Goal: Information Seeking & Learning: Find specific fact

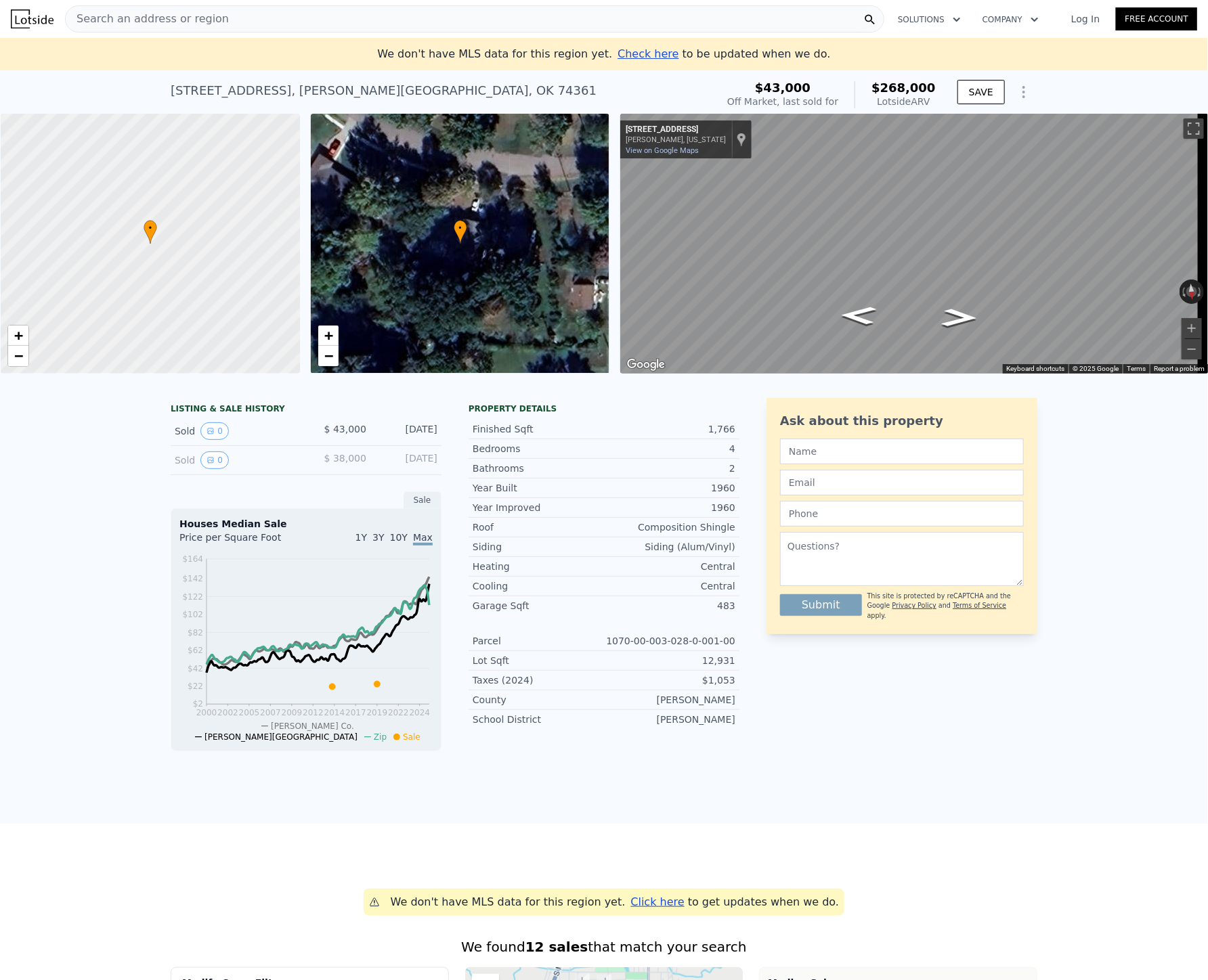
click at [17, 422] on div "LISTING & SALE HISTORY Sold 0 $ 43,000 Aug 27, 2019 Sold 0 $ 38,000 Jul 15, 201…" at bounding box center [604, 605] width 1208 height 436
click at [2, 420] on div "LISTING & SALE HISTORY Sold 0 $ 43,000 Aug 27, 2019 Sold 0 $ 38,000 Jul 15, 201…" at bounding box center [604, 605] width 1208 height 436
click at [0, 418] on div "LISTING & SALE HISTORY Sold 0 $ 43,000 Aug 27, 2019 Sold 0 $ 38,000 Jul 15, 201…" at bounding box center [604, 605] width 1208 height 436
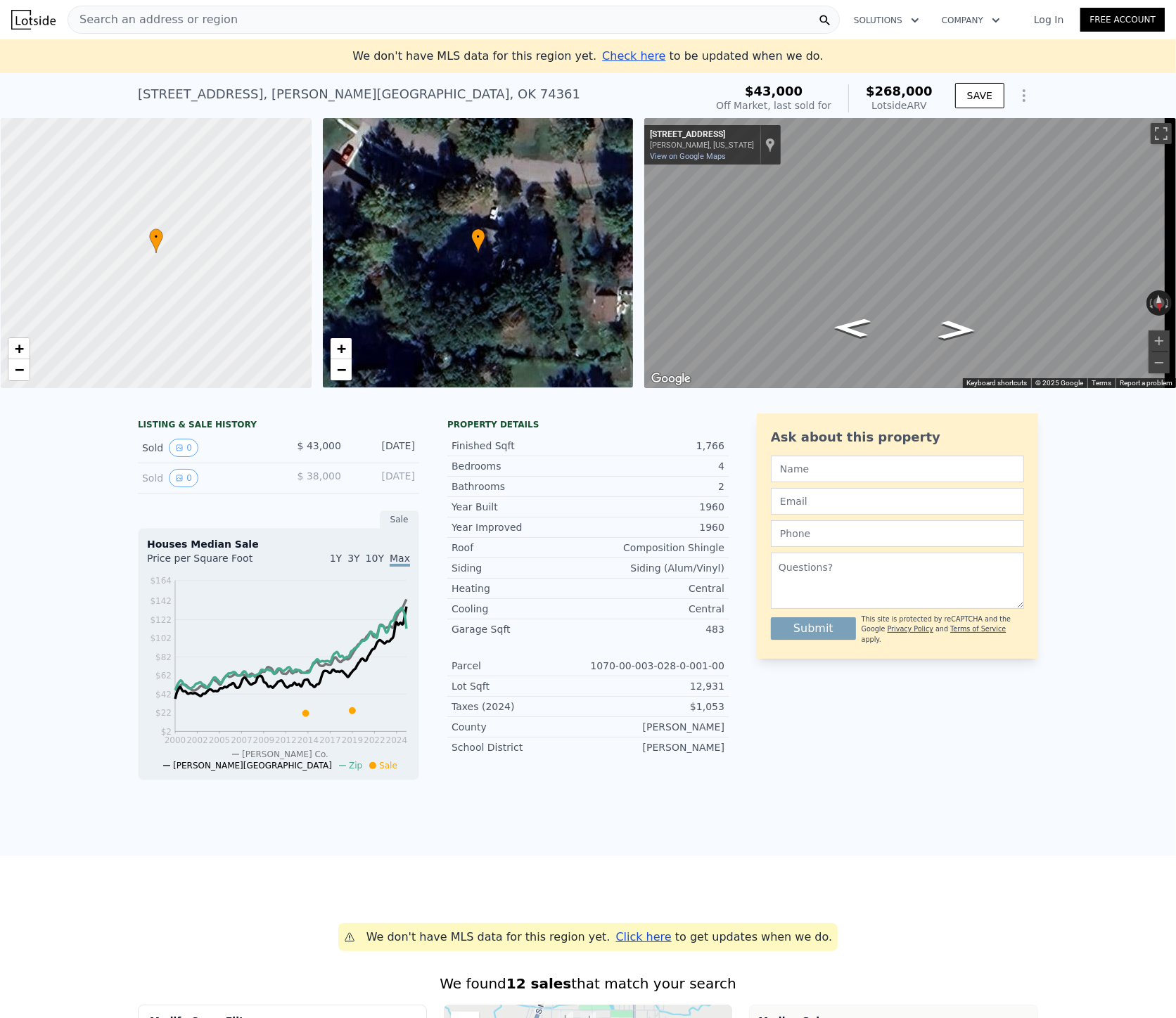
click at [176, 820] on div "LISTING & SALE HISTORY Sold 0 $ 43,000 Aug 27, 2019 Sold 0 $ 38,000 Jul 15, 201…" at bounding box center [588, 629] width 1176 height 453
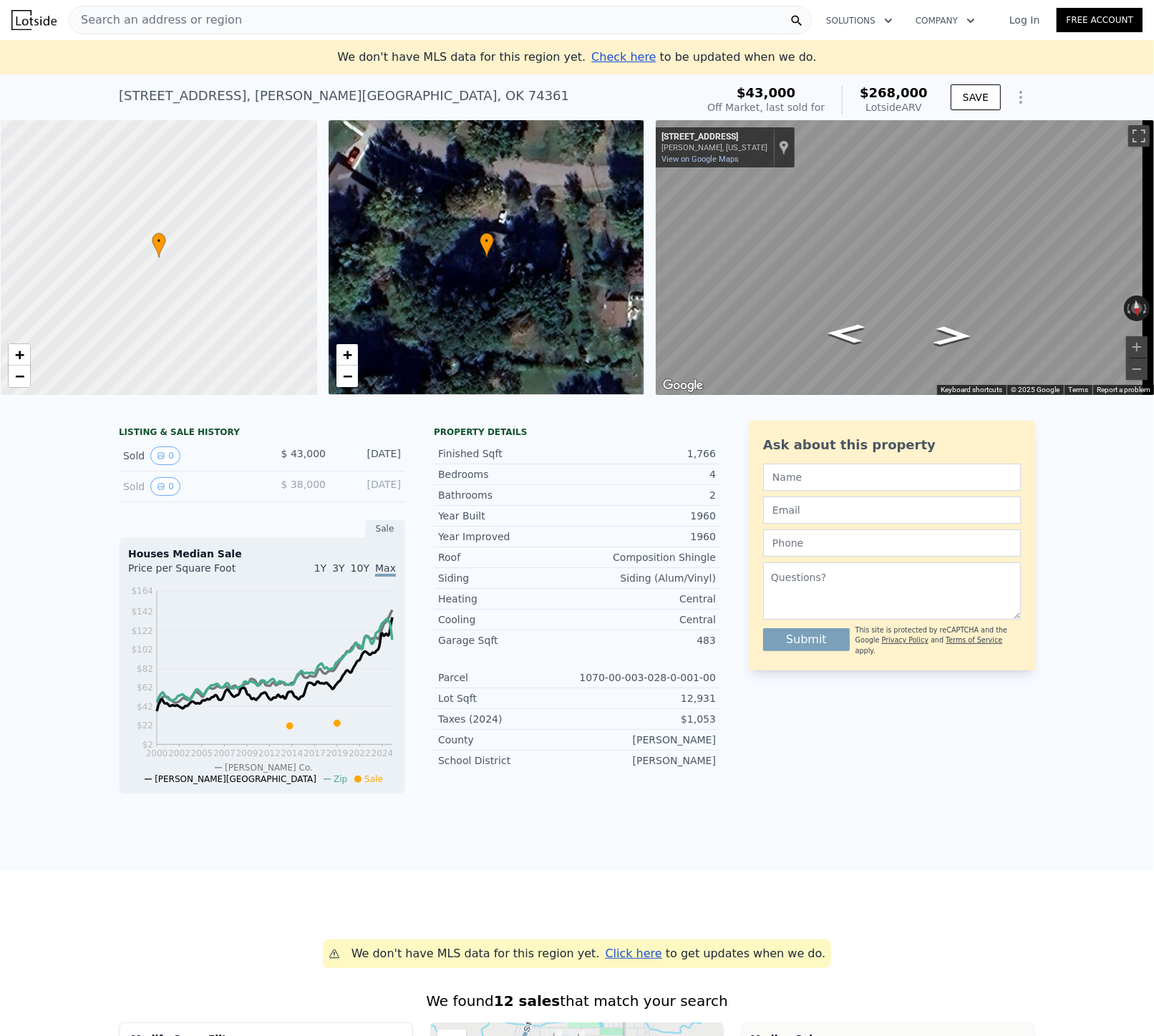
click at [98, 17] on span "Search an address or region" at bounding box center [156, 19] width 173 height 17
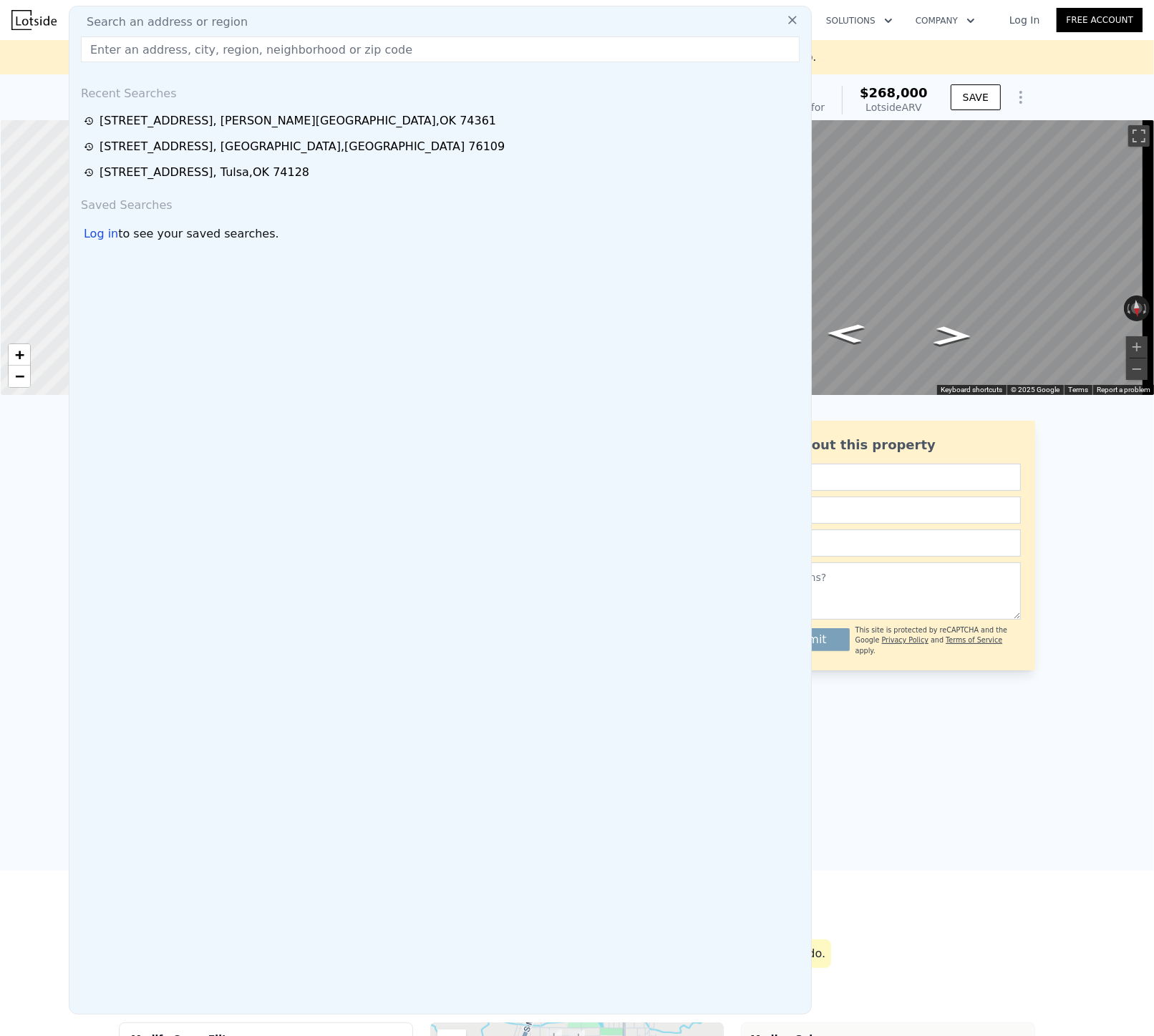
click at [125, 51] on input "text" at bounding box center [440, 49] width 718 height 26
type input "3620 Winston Rd, Fort Worth, TX 76109"
click at [173, 54] on input "3620 Winston Rd, Fort Worth, TX 76109" at bounding box center [440, 49] width 718 height 26
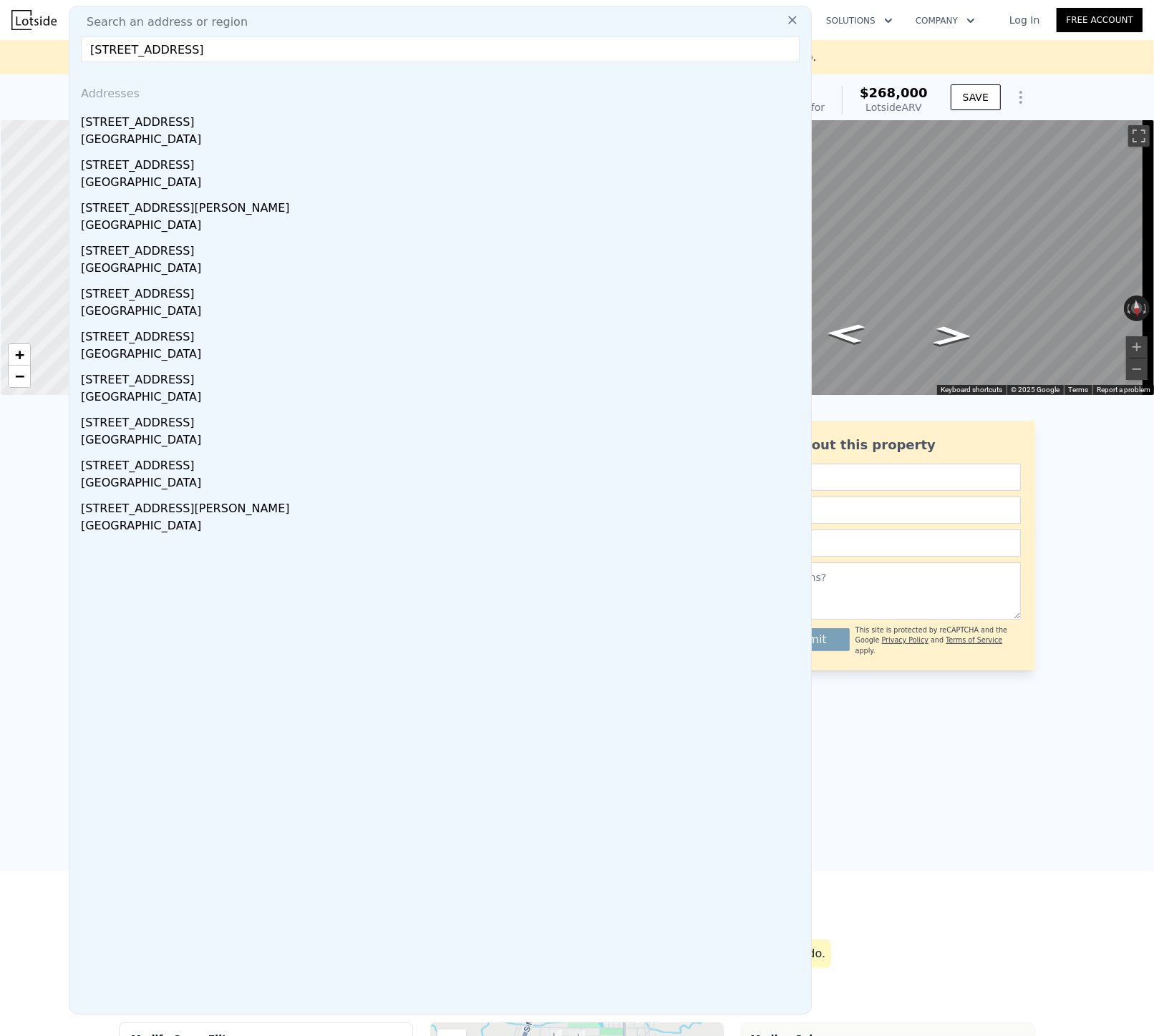
click at [173, 54] on input "3620 Winston Rd, Fort Worth, TX 76109" at bounding box center [440, 49] width 718 height 26
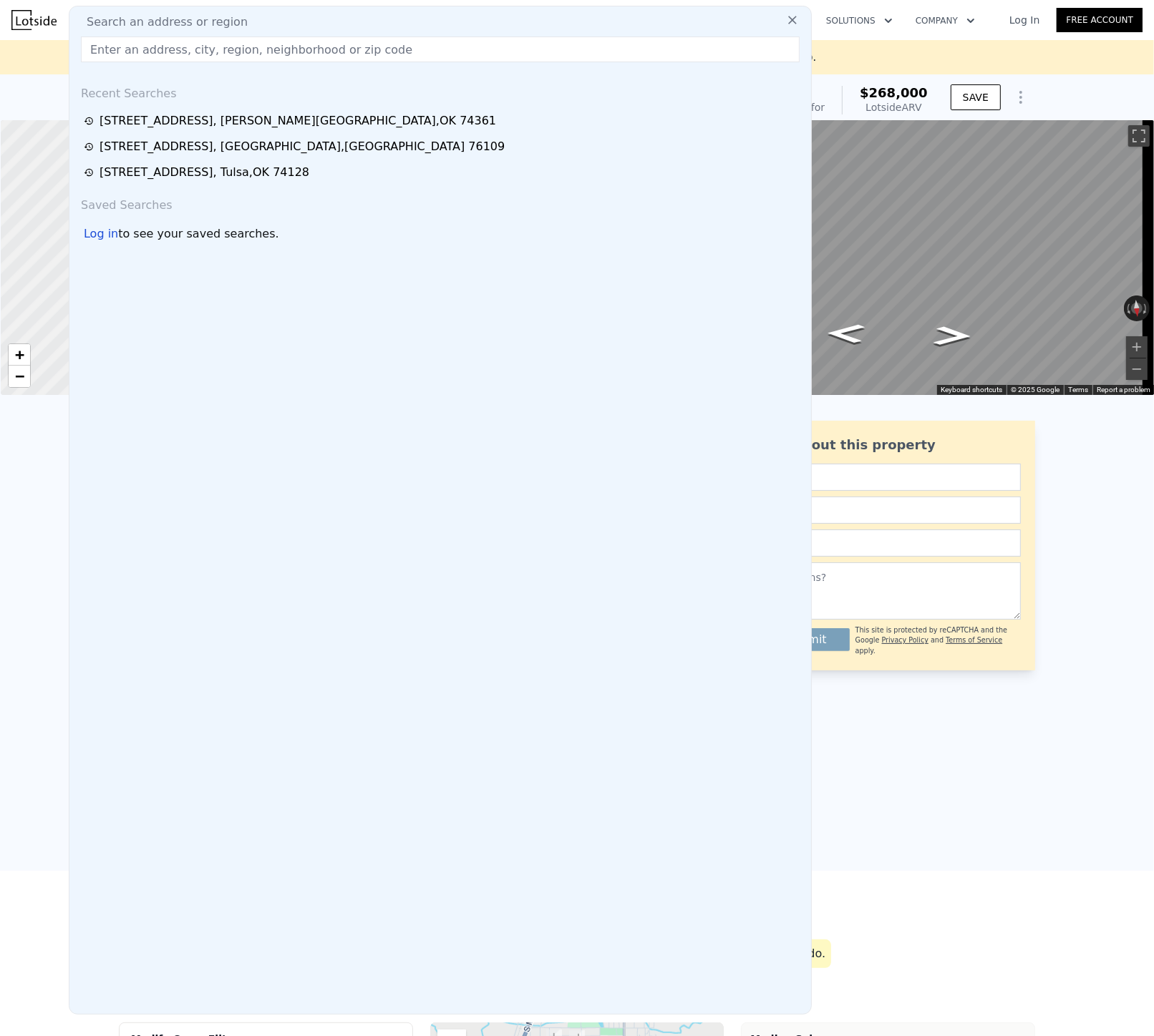
click at [449, 48] on input "text" at bounding box center [440, 49] width 718 height 26
paste input "3412 Mission St, Fort Worth, TX 76109"
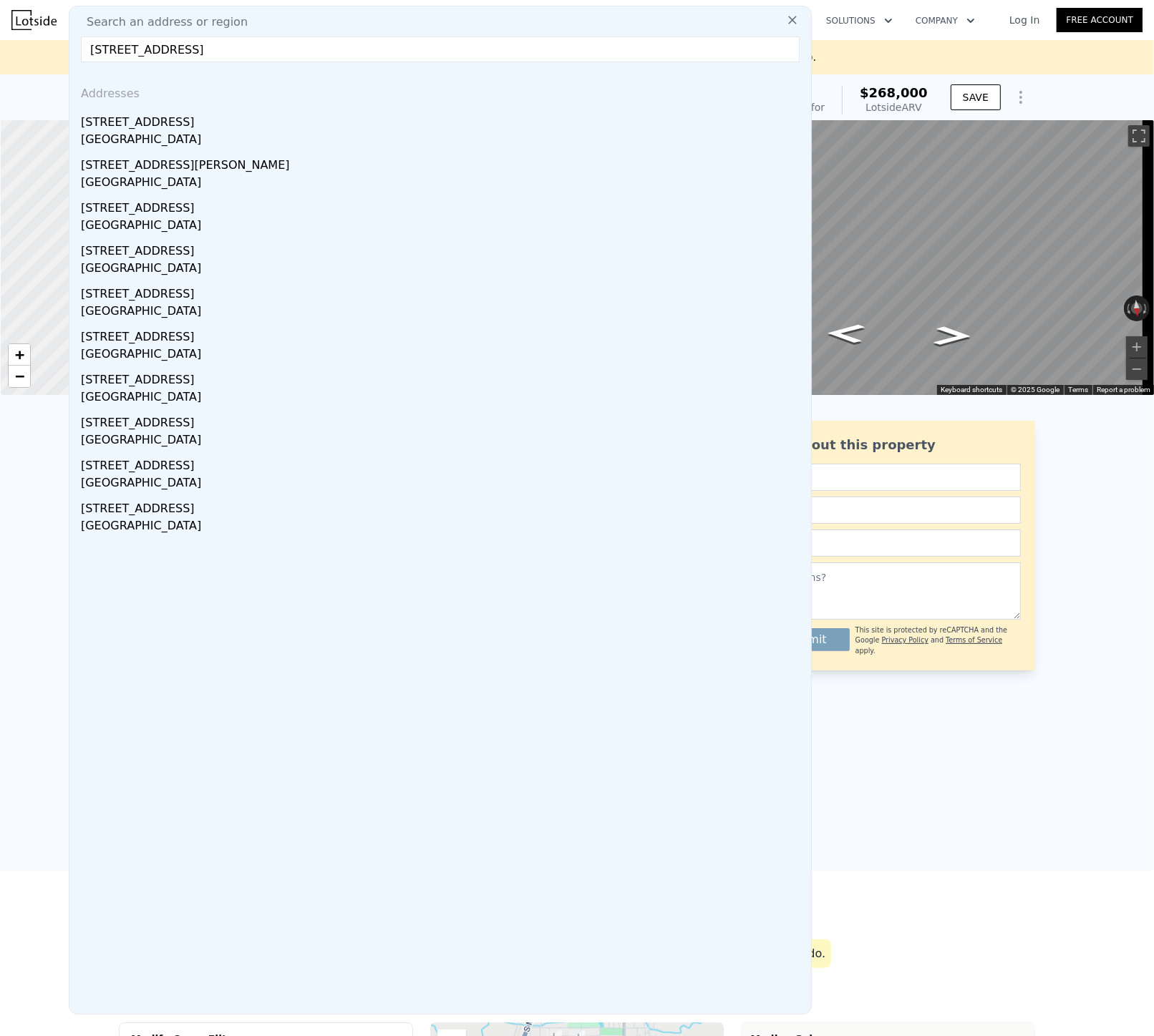
type input "3412 Mission St, Fort Worth, TX 76109"
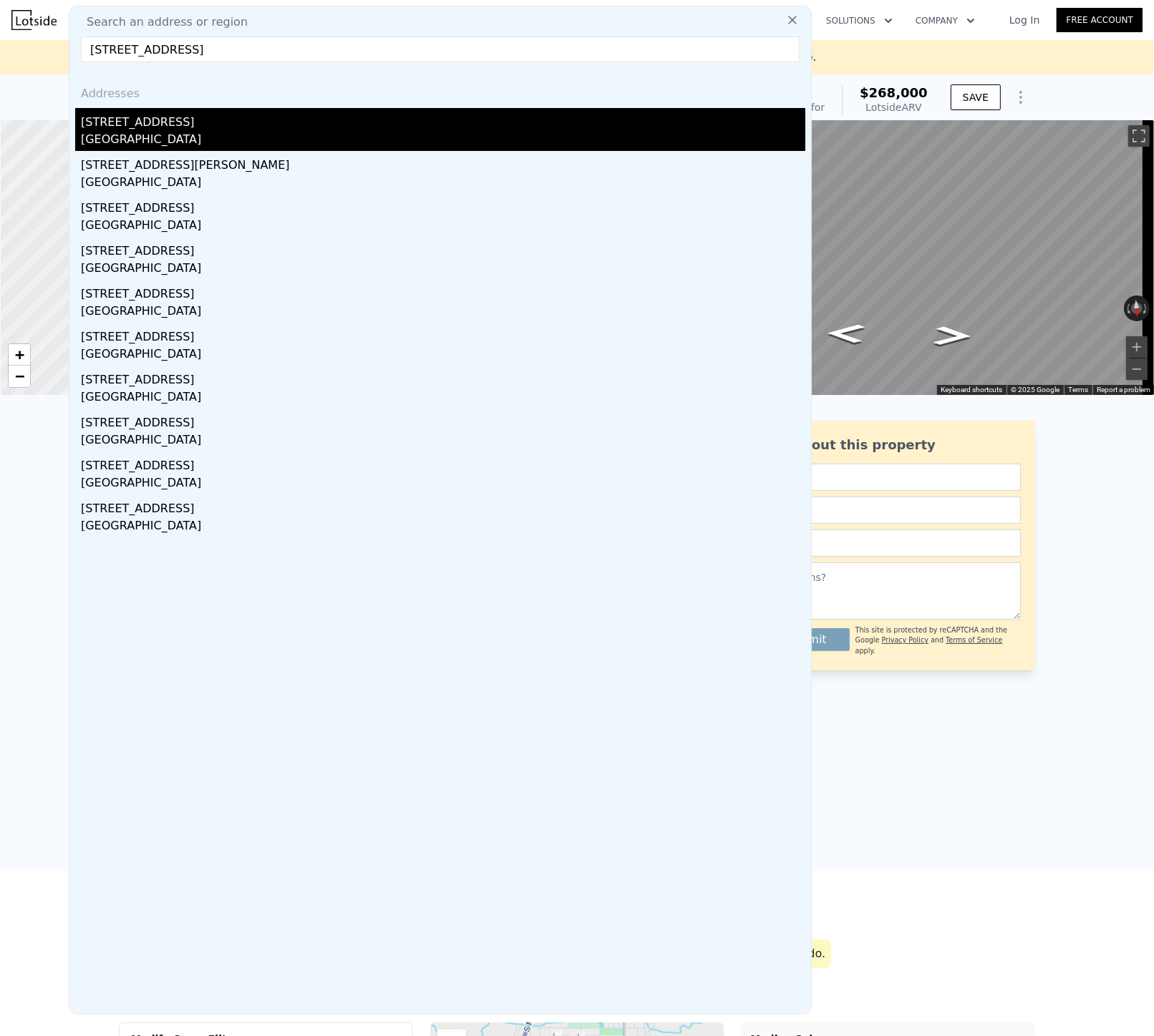
click at [156, 131] on div "Fort Worth, TX 76109" at bounding box center [443, 141] width 724 height 20
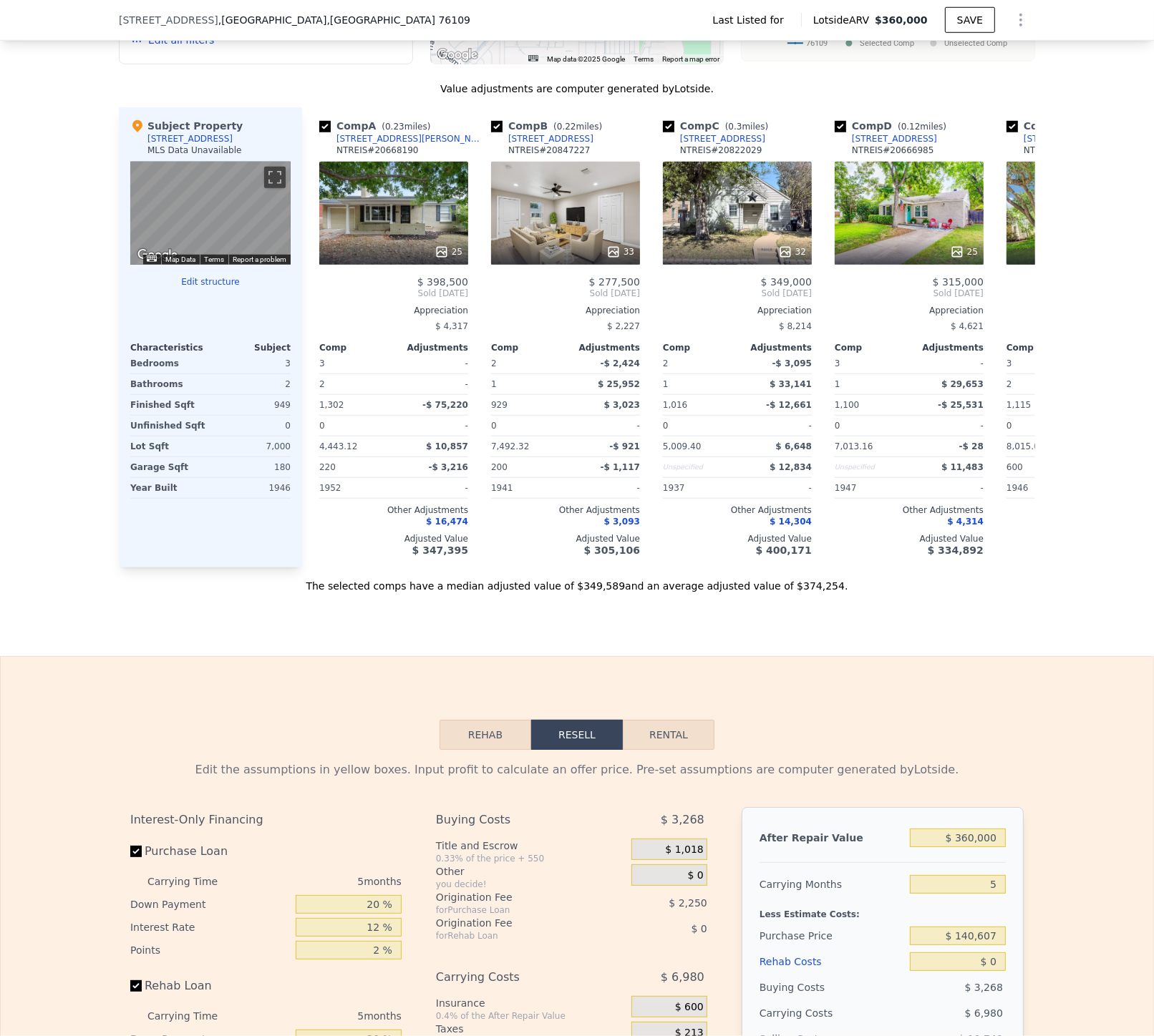
scroll to position [869, 0]
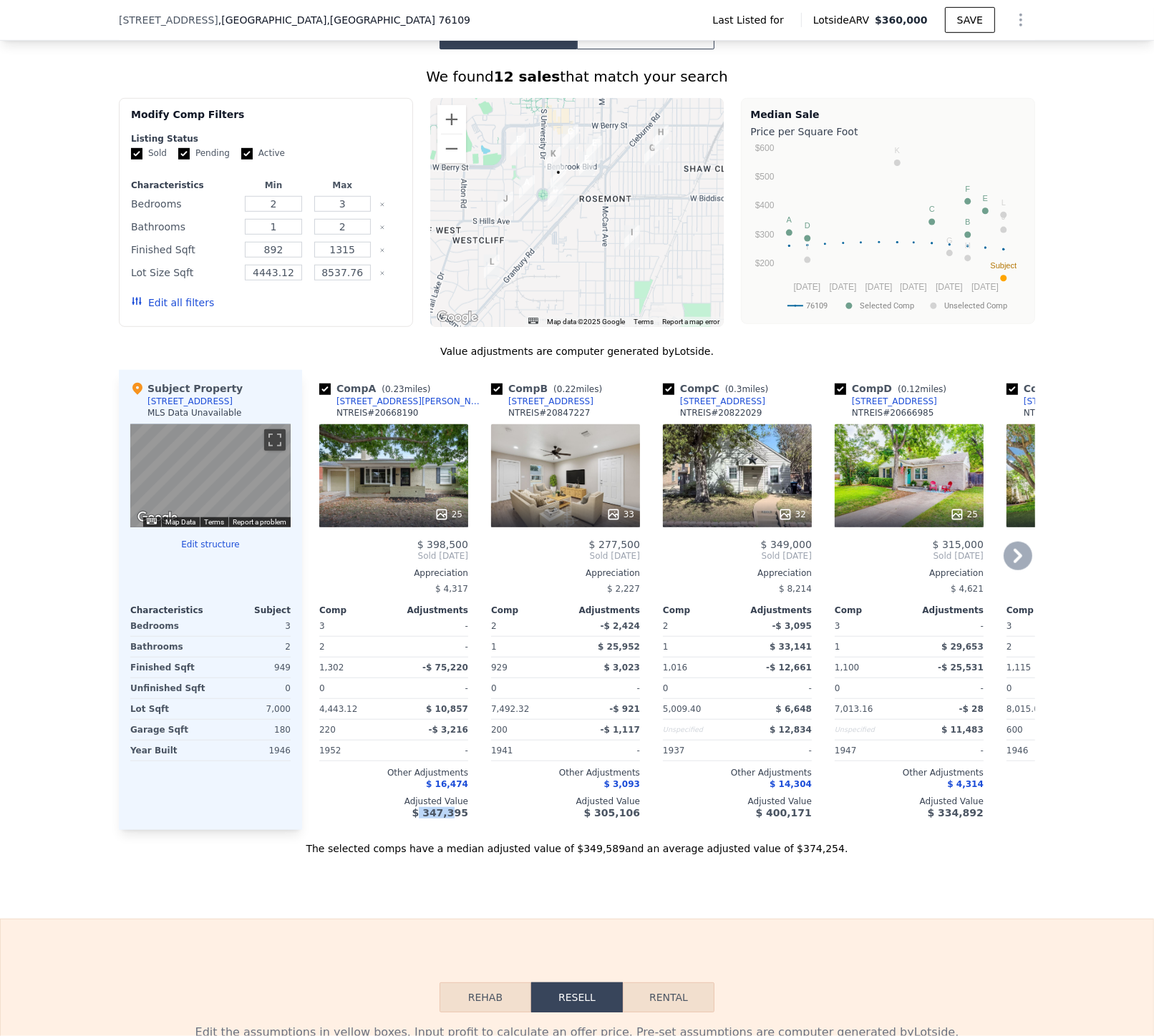
drag, startPoint x: 421, startPoint y: 808, endPoint x: 453, endPoint y: 811, distance: 32.1
click at [453, 811] on div "Comp A ( 0.23 miles) 3504 Rogers Ave NTREIS # 20668190 25 $ 398,500 Sold Aug 20…" at bounding box center [393, 600] width 160 height 460
click at [348, 847] on div "The selected comps have a median adjusted value of $349,589 and an average adju…" at bounding box center [577, 842] width 916 height 26
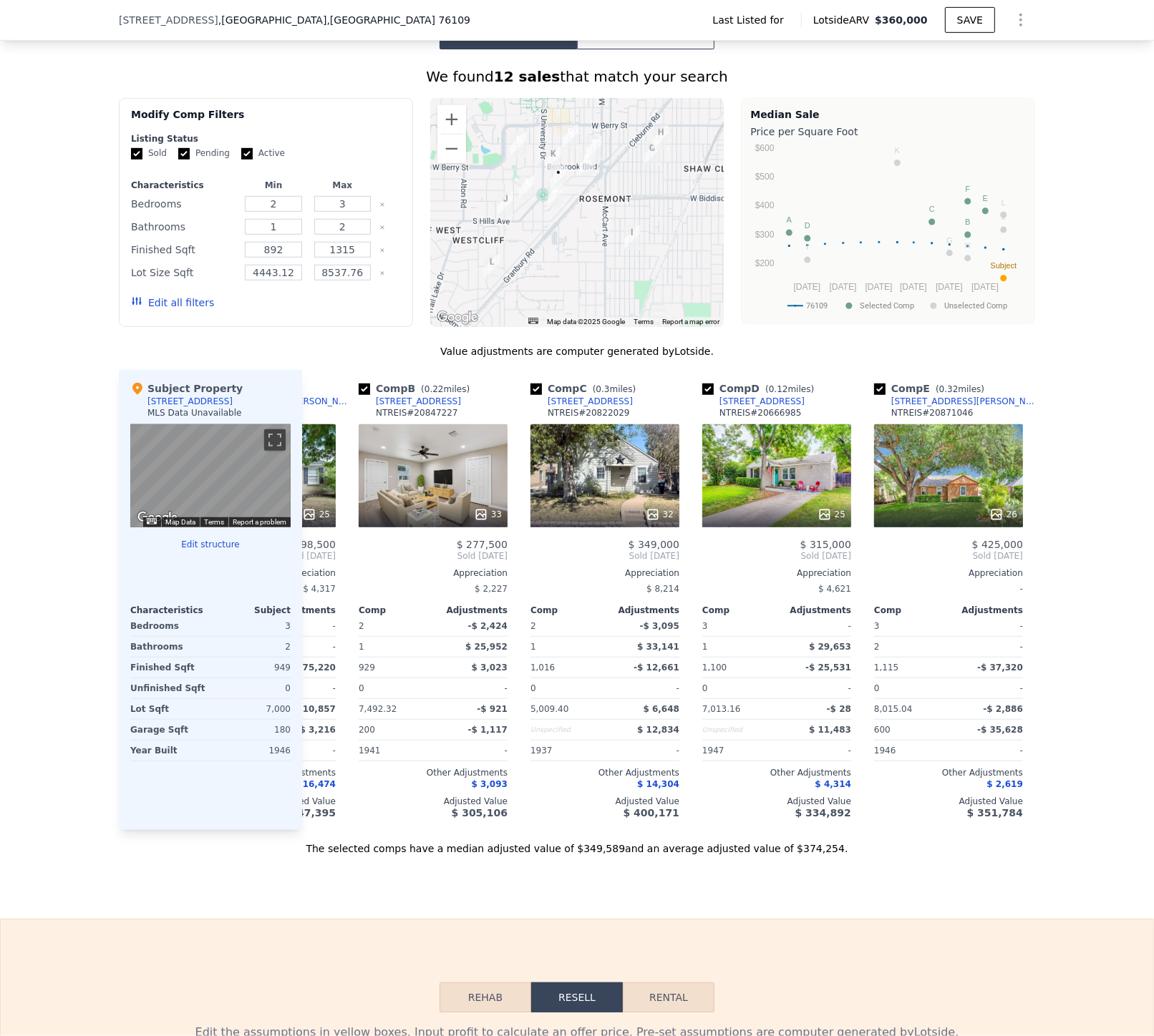
scroll to position [0, 111]
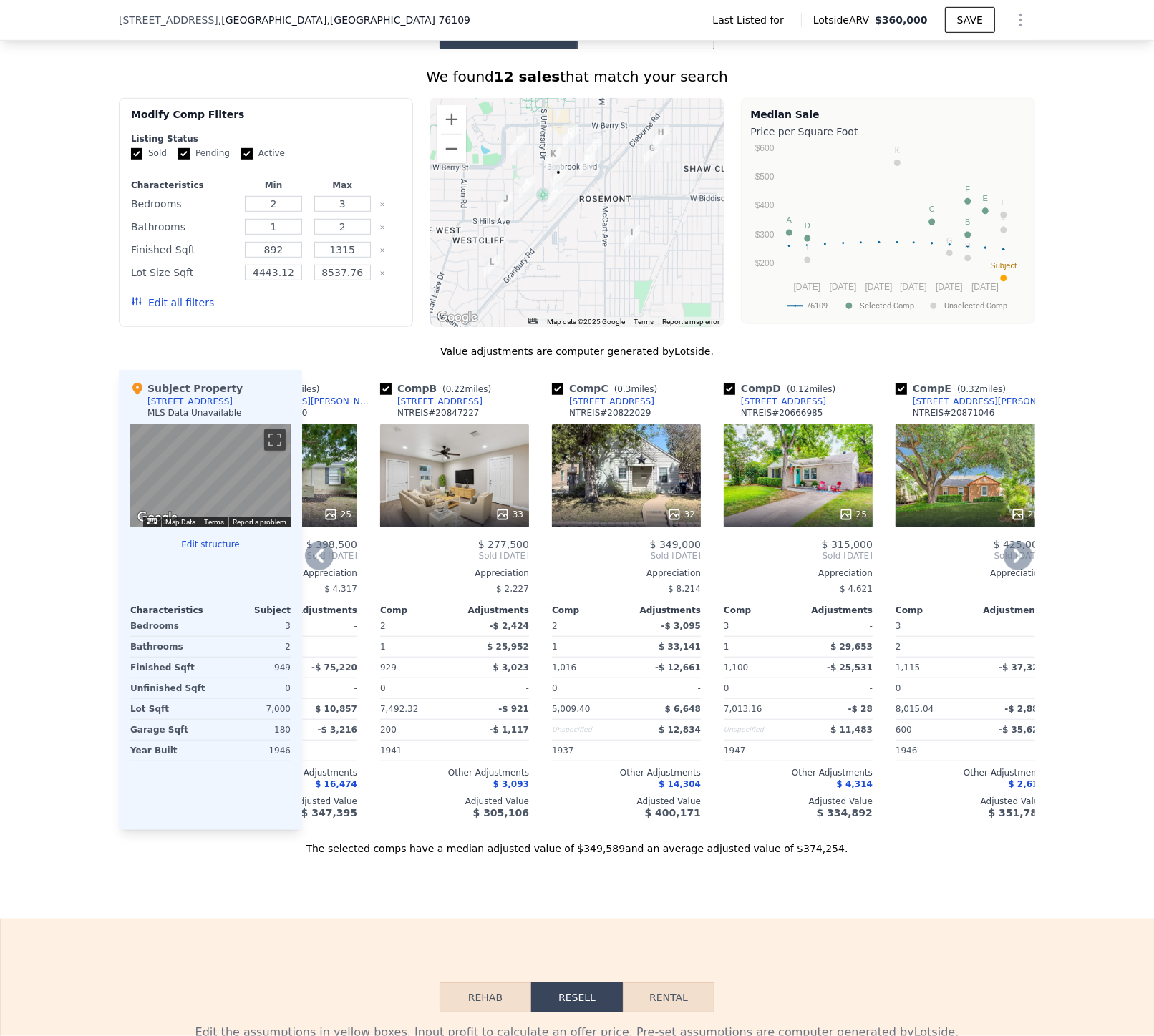
click at [456, 474] on div "33" at bounding box center [455, 476] width 149 height 103
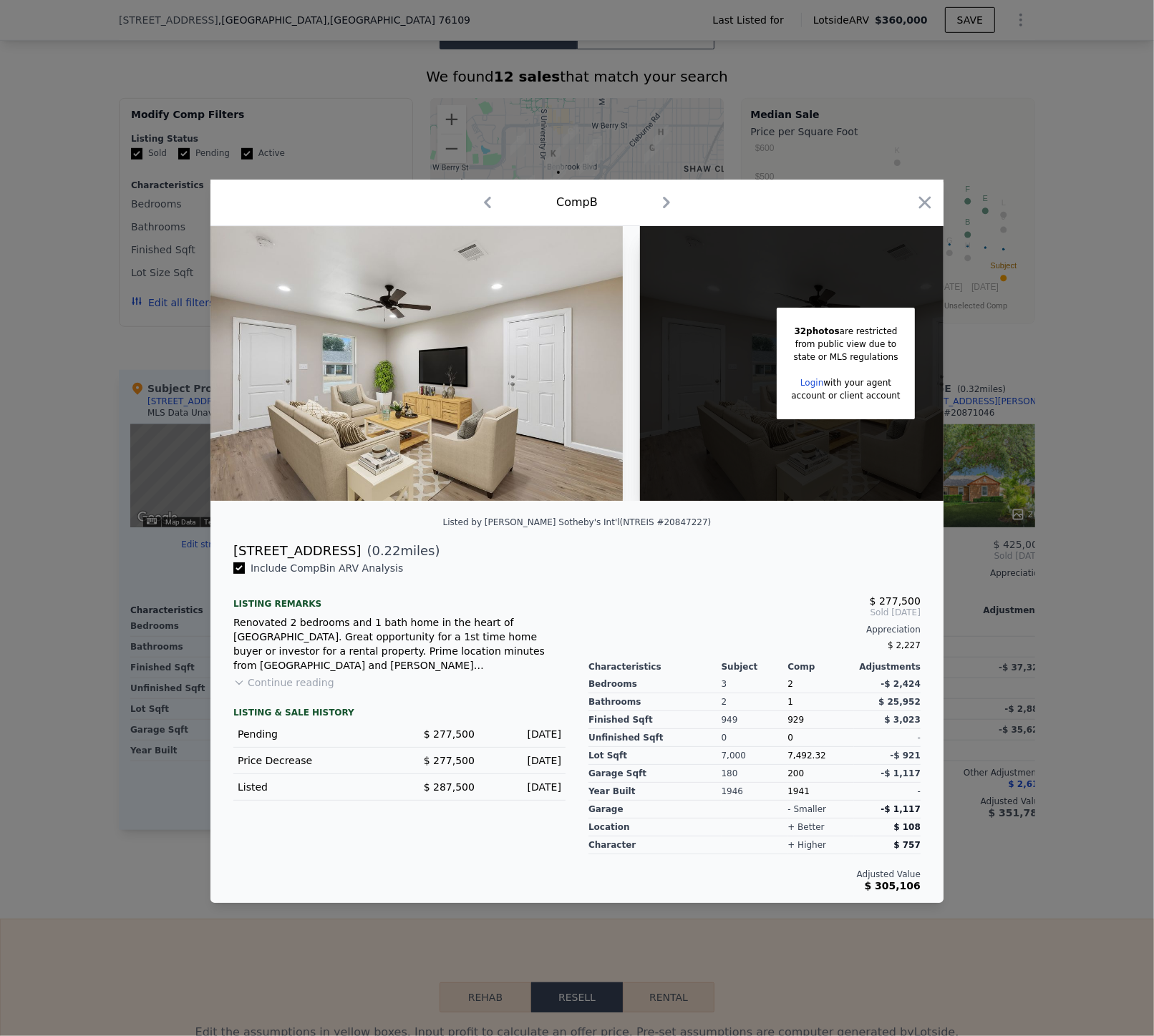
scroll to position [0, 113]
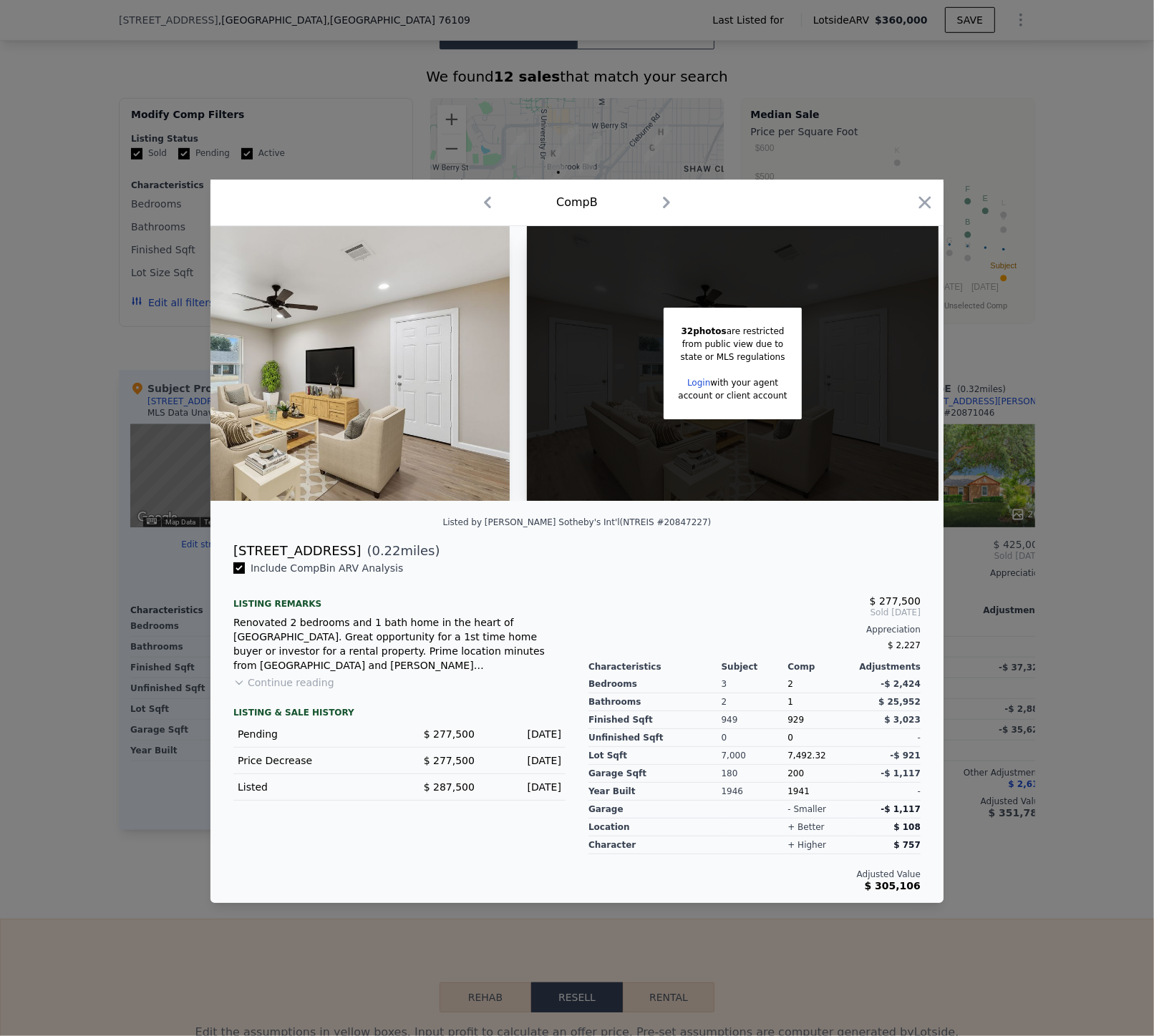
click at [72, 229] on div at bounding box center [577, 518] width 1154 height 1036
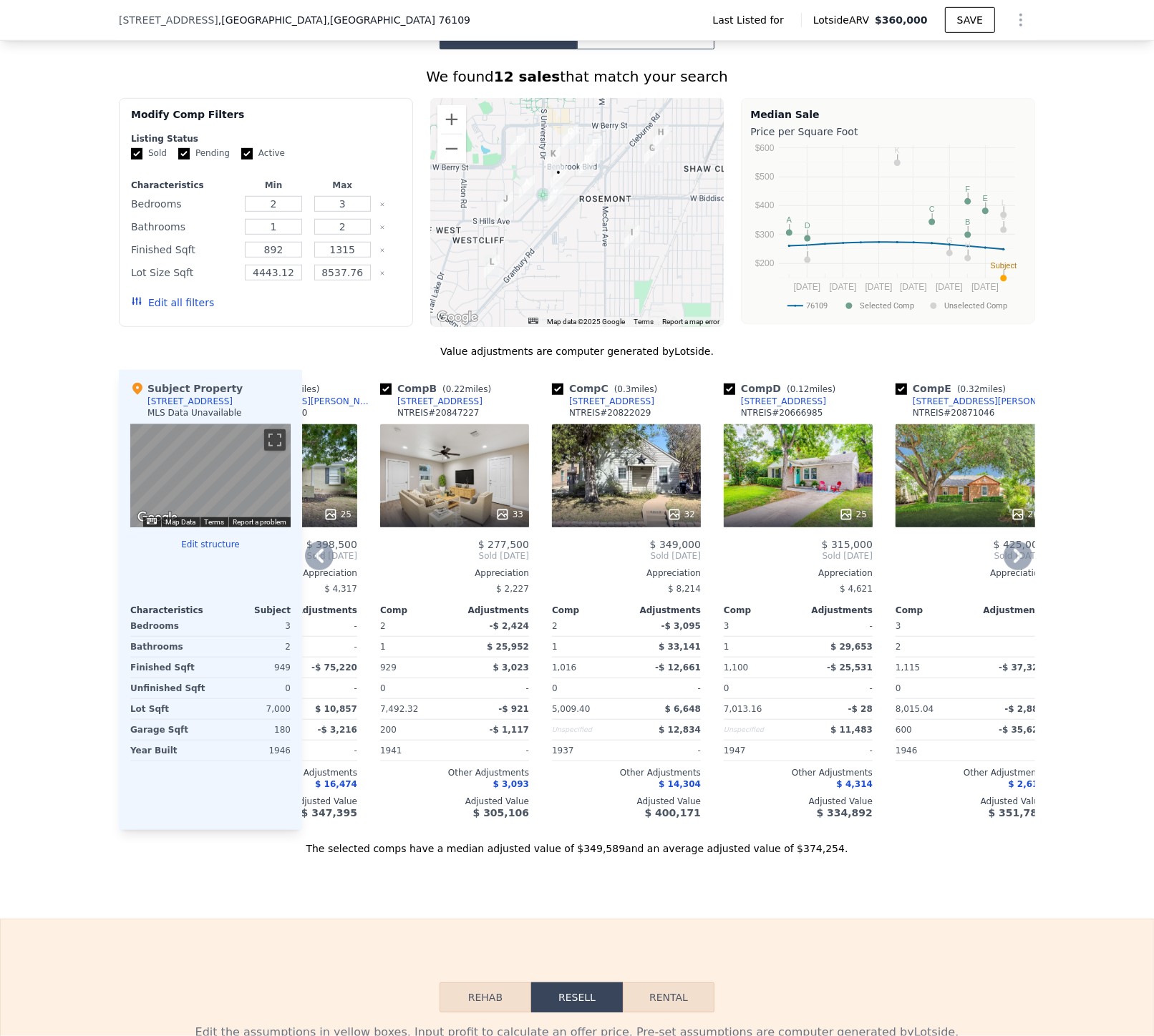
click at [425, 396] on div "[STREET_ADDRESS]" at bounding box center [440, 401] width 85 height 11
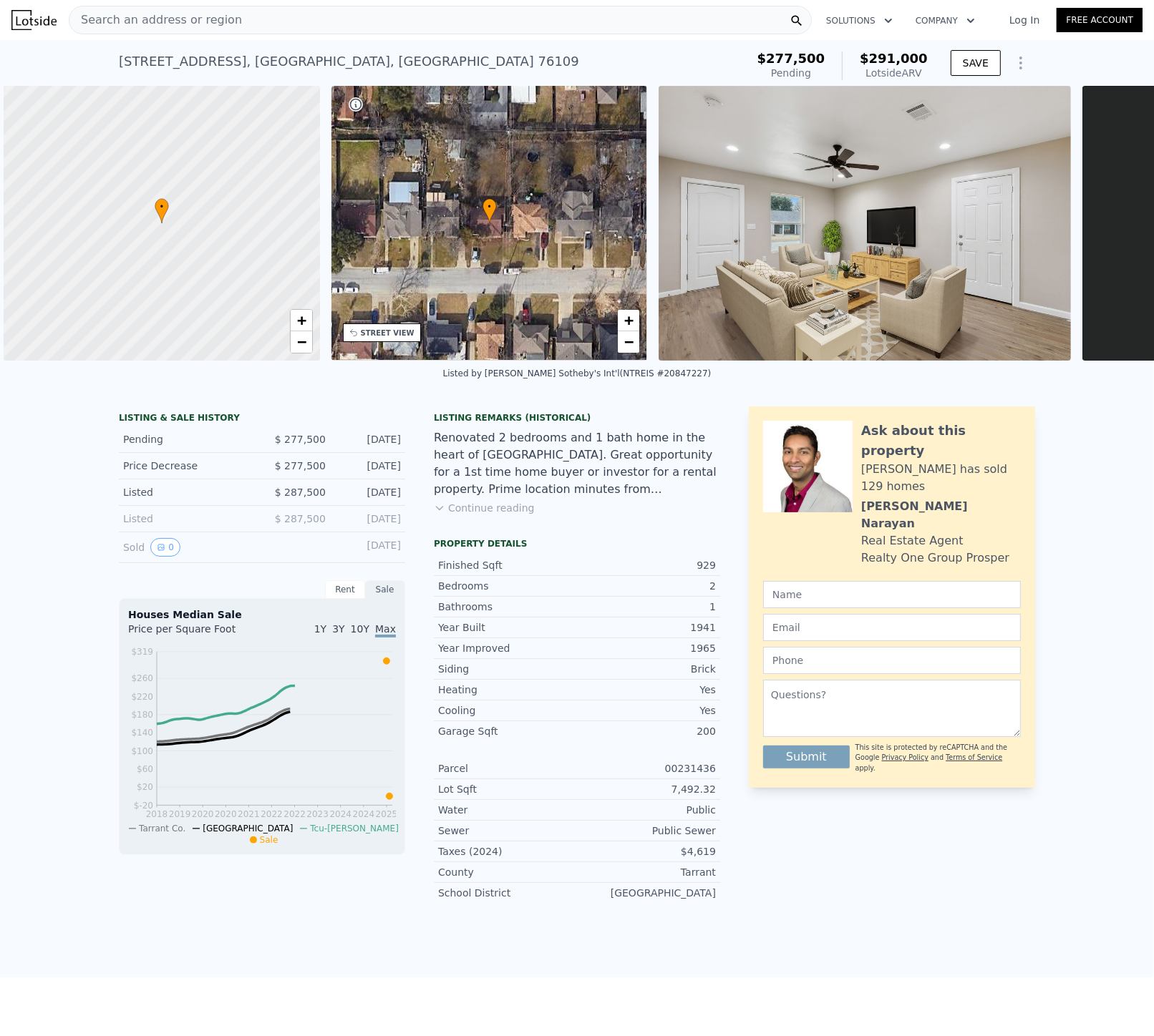
scroll to position [0, 5]
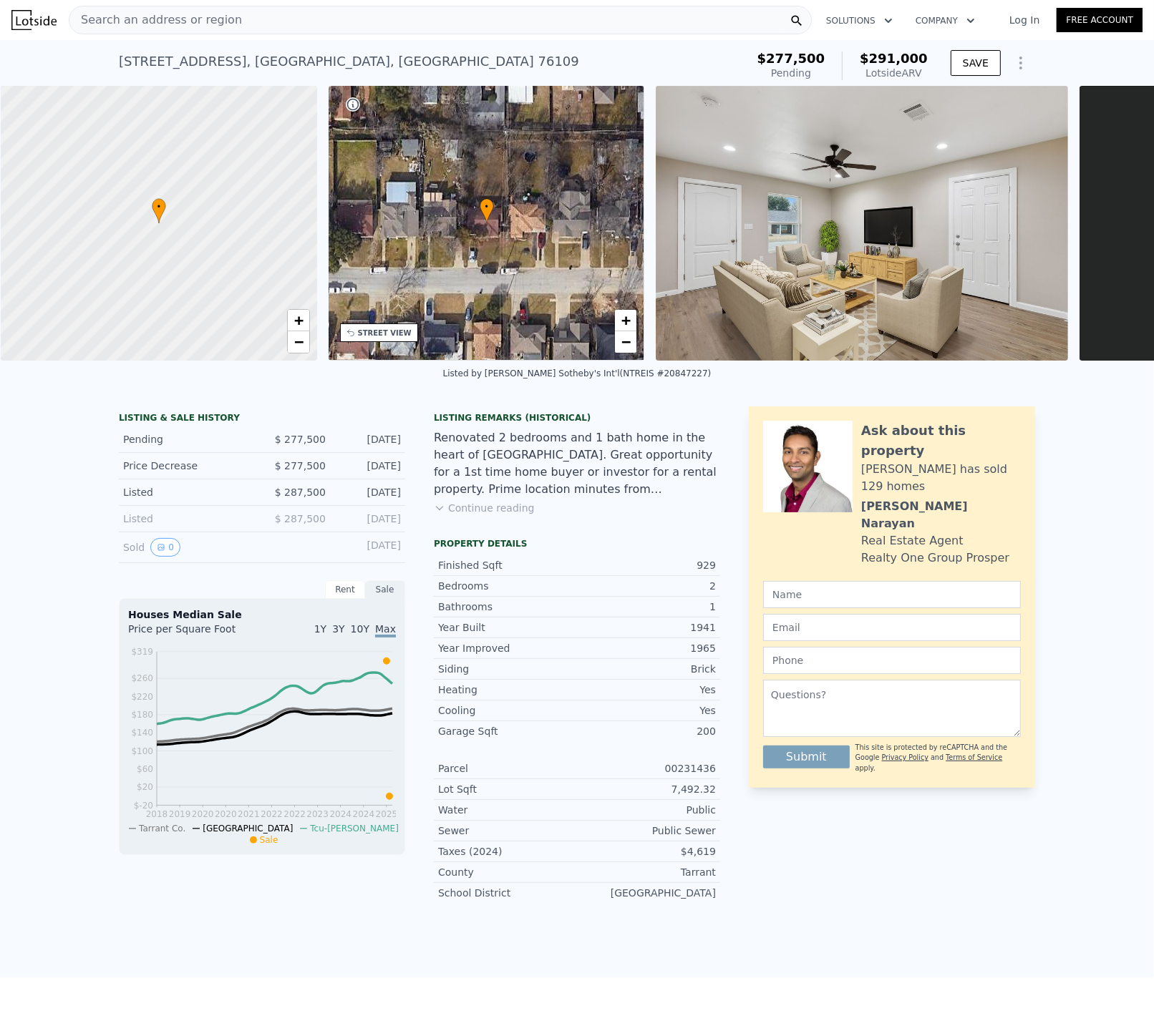
click at [1022, 17] on link "Log In" at bounding box center [1024, 19] width 65 height 14
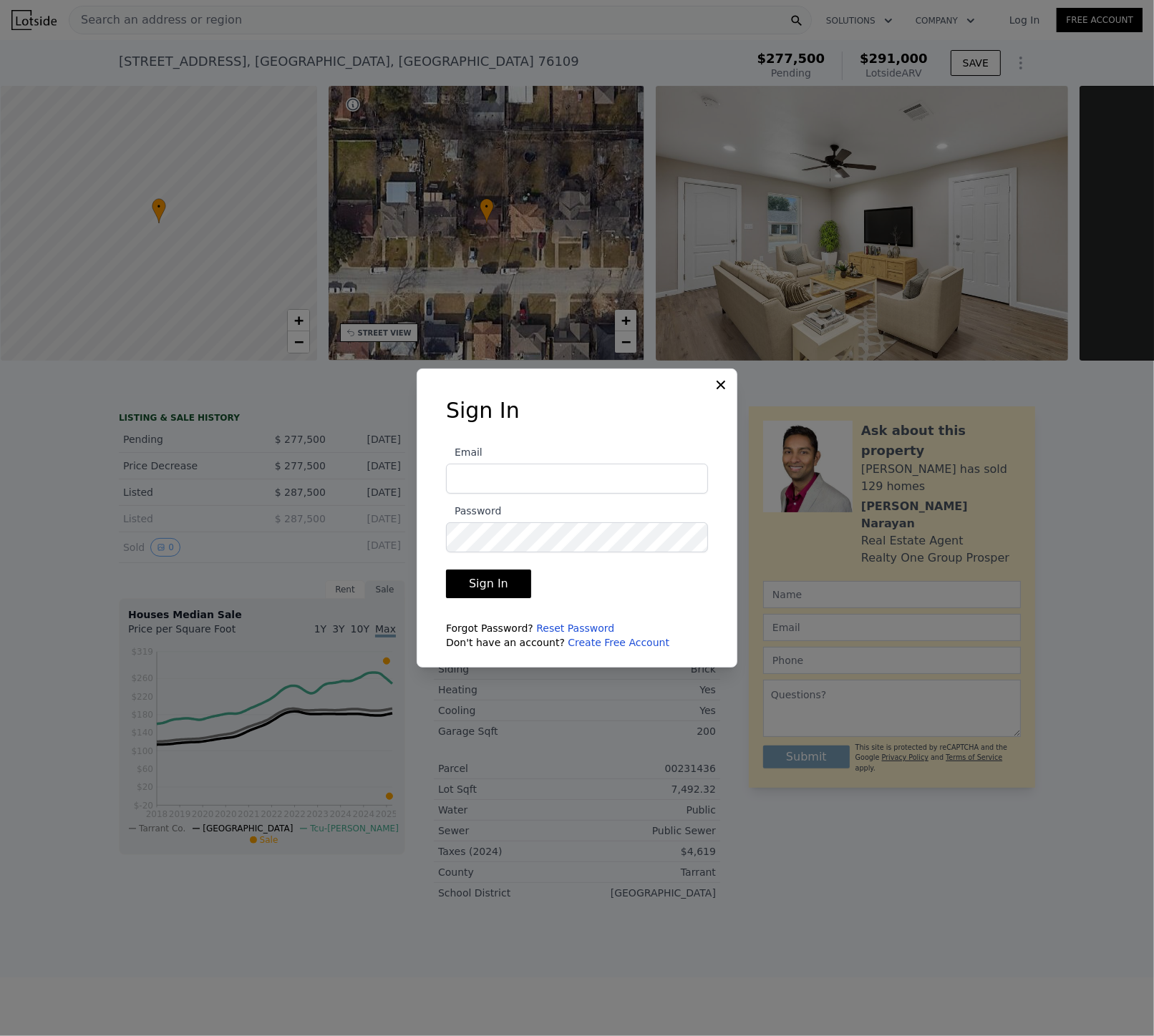
click at [576, 469] on input "Email" at bounding box center [577, 479] width 262 height 30
click at [723, 387] on icon at bounding box center [721, 386] width 9 height 9
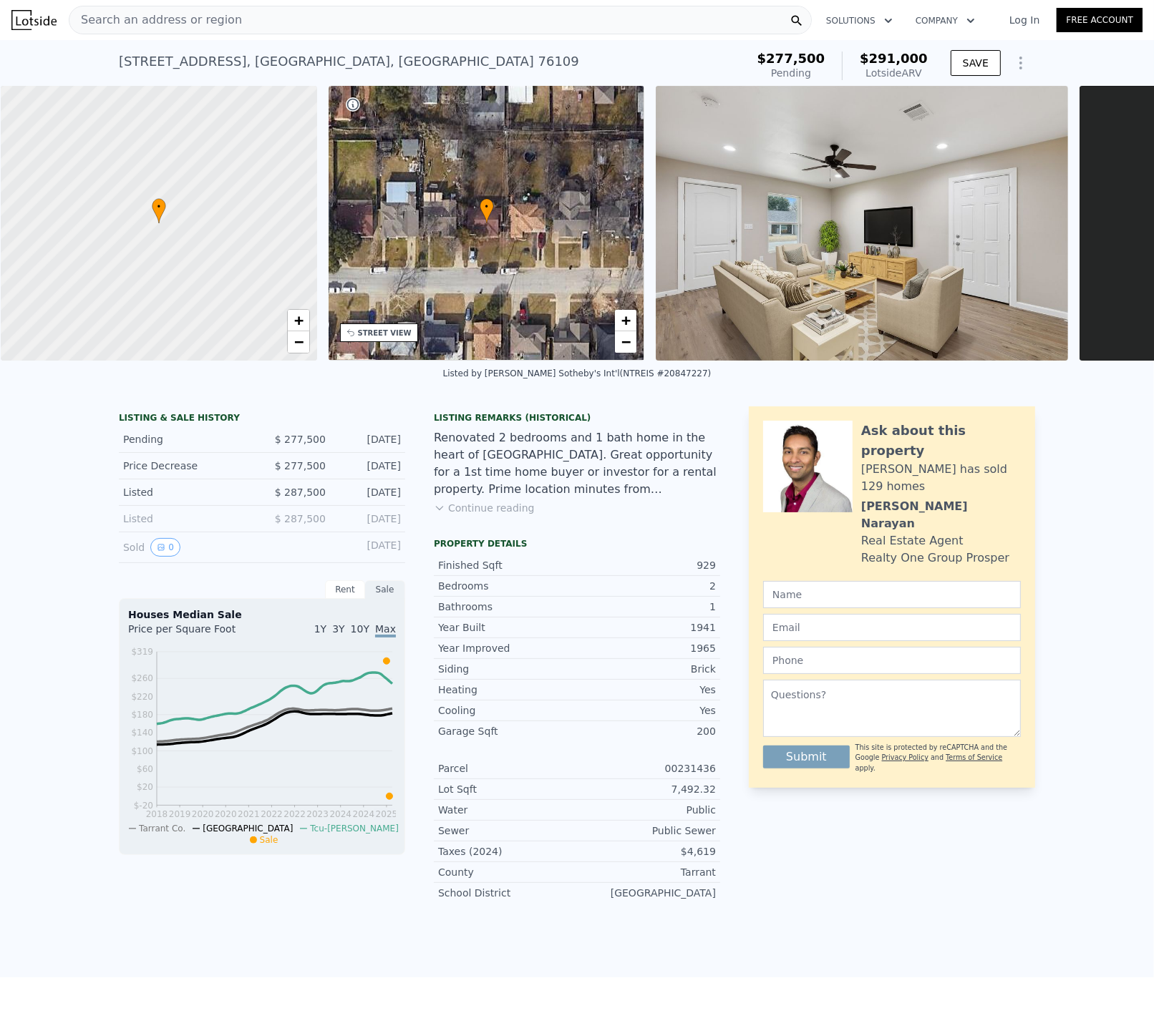
click at [23, 24] on img at bounding box center [34, 19] width 45 height 20
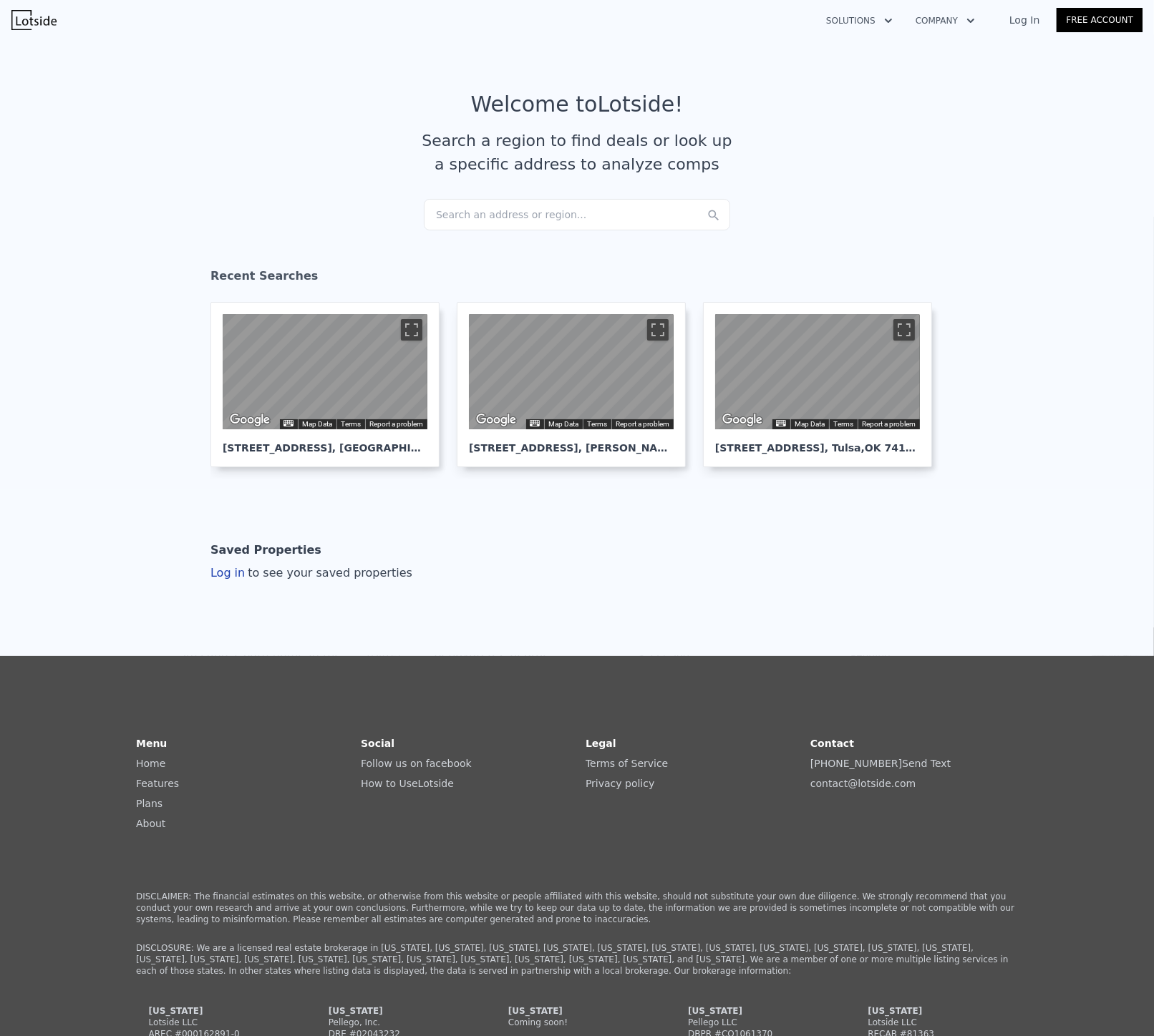
click at [1033, 19] on link "Log In" at bounding box center [1024, 19] width 65 height 14
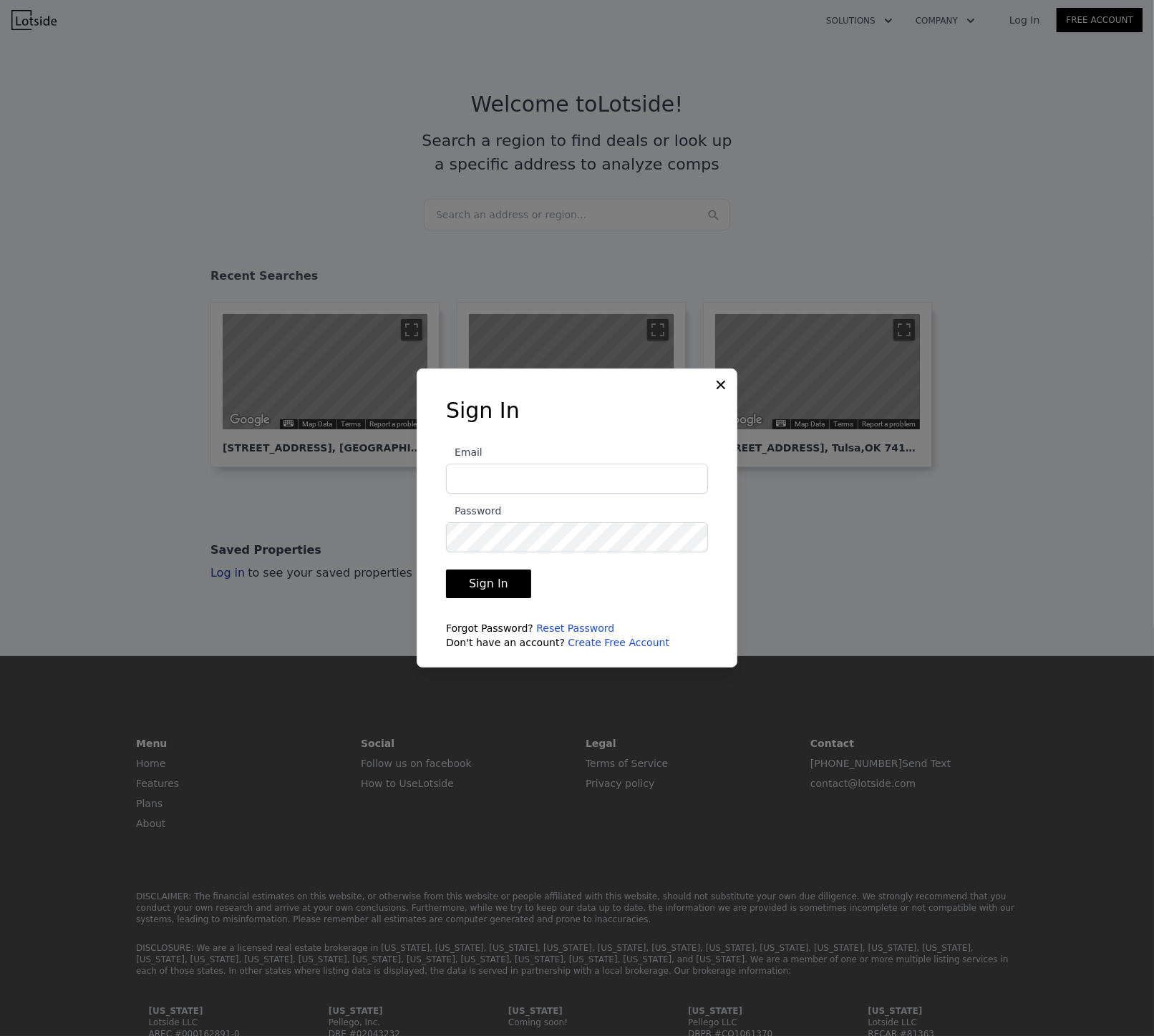
click at [507, 468] on input "Email" at bounding box center [577, 479] width 262 height 30
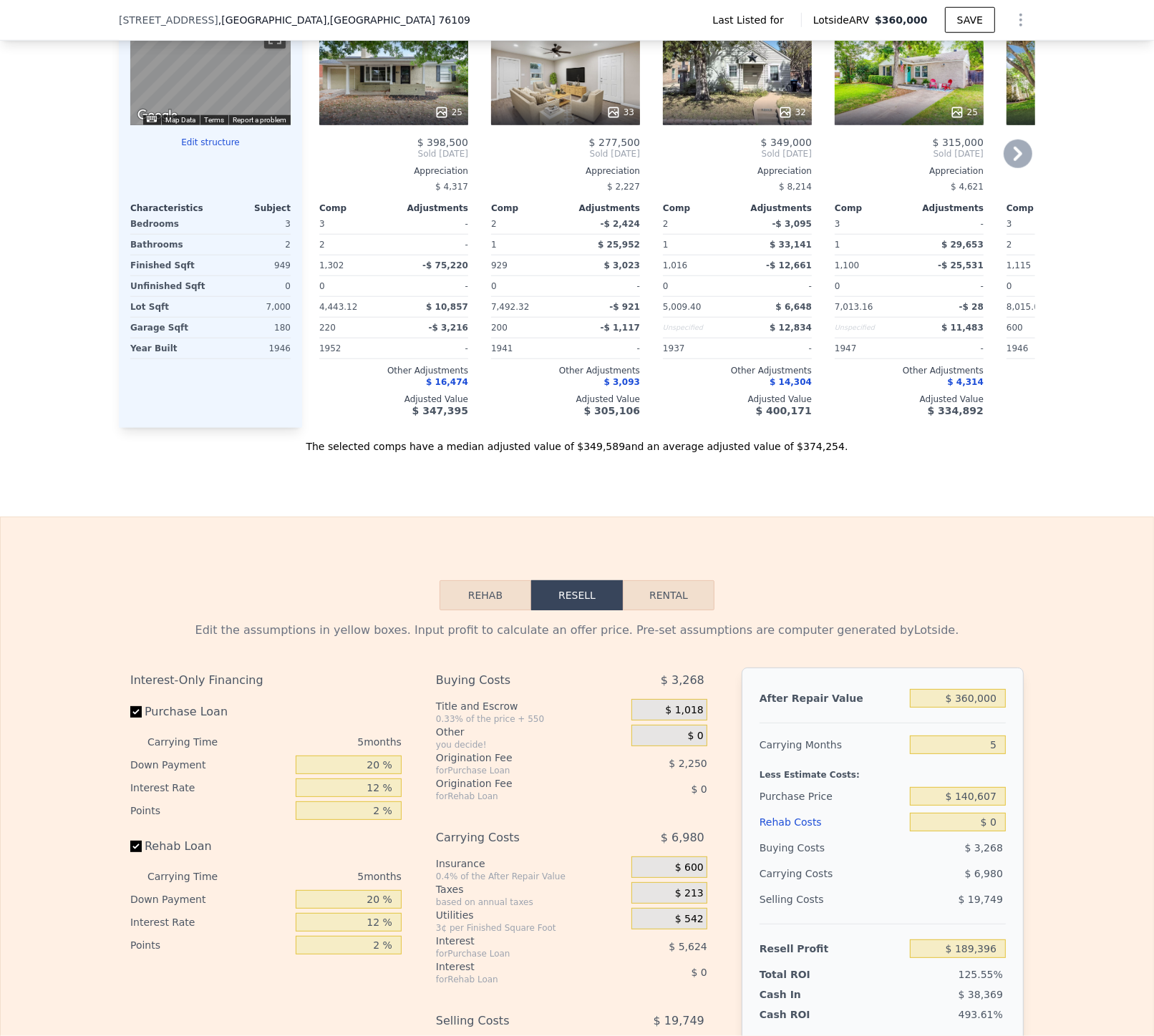
scroll to position [874, 0]
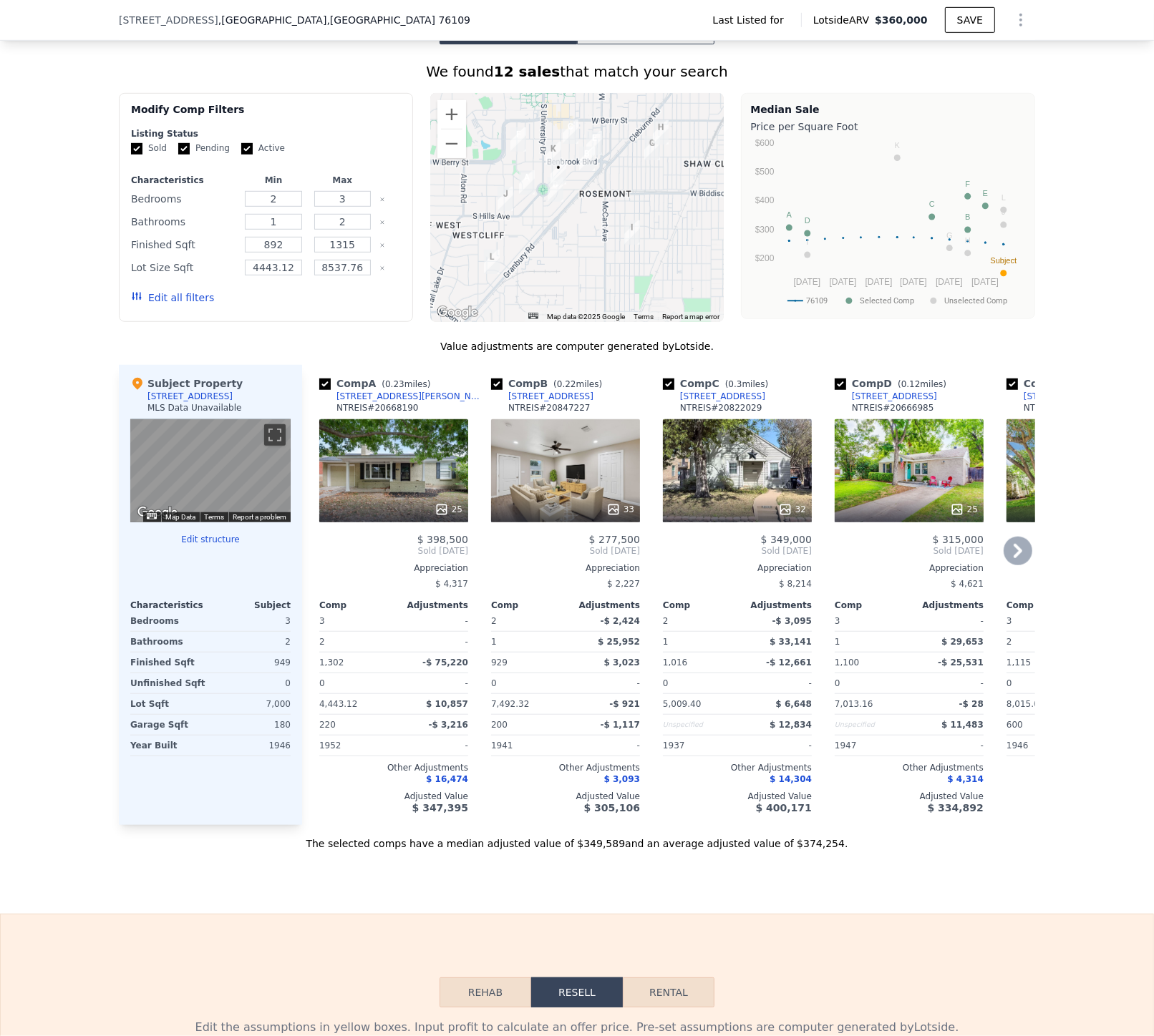
click at [514, 391] on div "[STREET_ADDRESS]" at bounding box center [551, 396] width 85 height 11
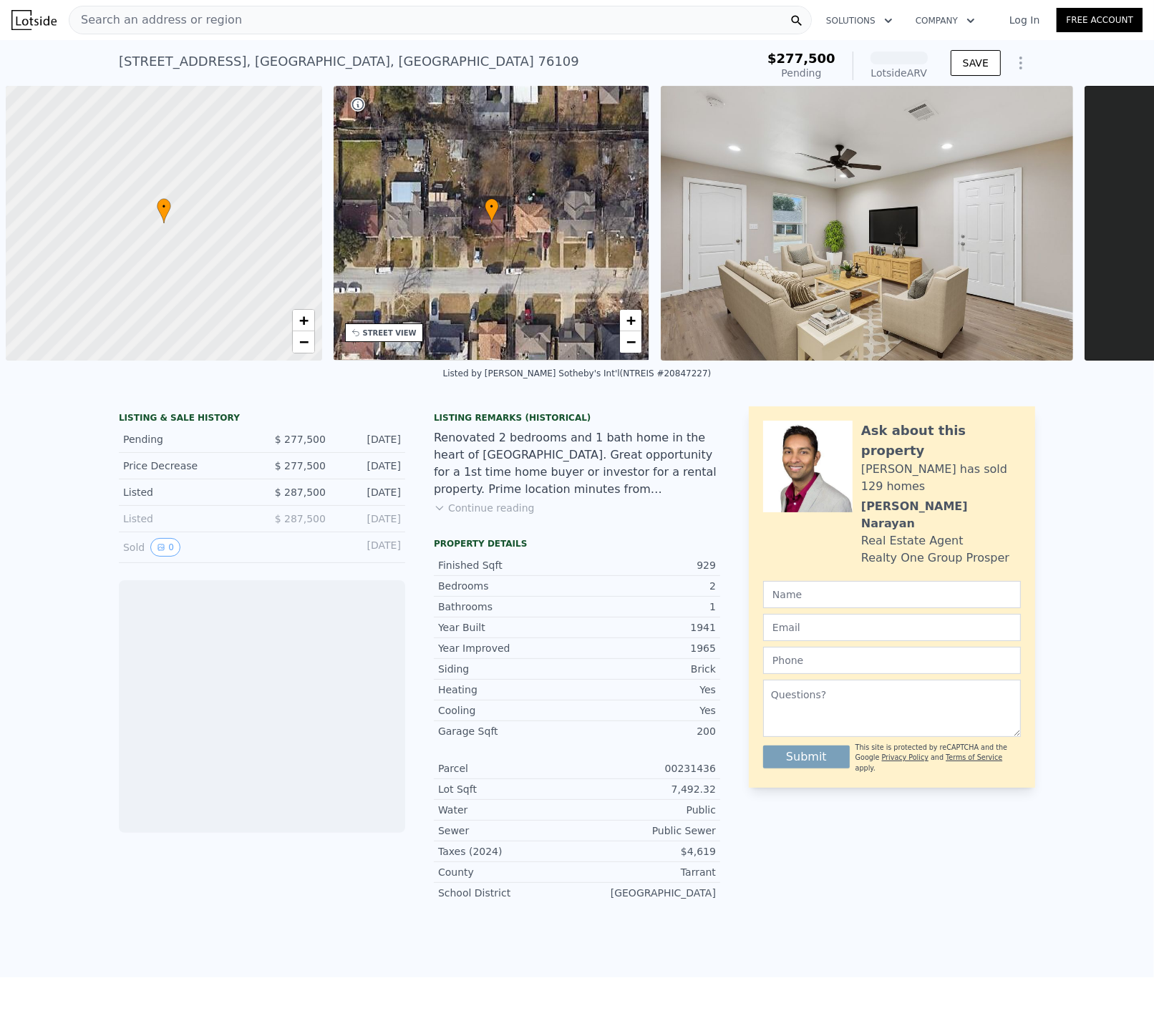
scroll to position [0, 5]
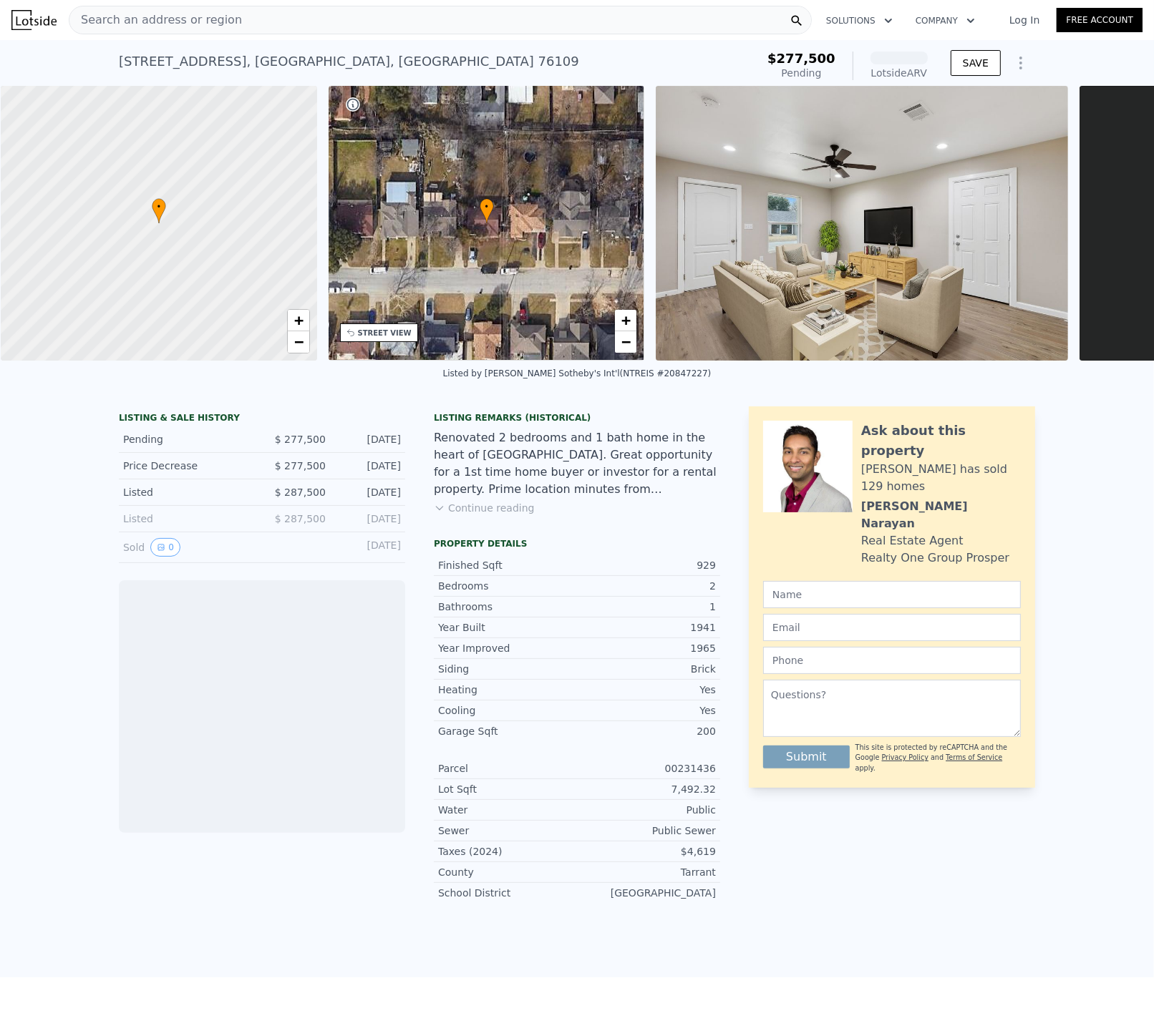
click at [284, 61] on div "[STREET_ADDRESS]" at bounding box center [349, 61] width 460 height 20
copy div "[STREET_ADDRESS] Pending from $277,500 (~ARV )"
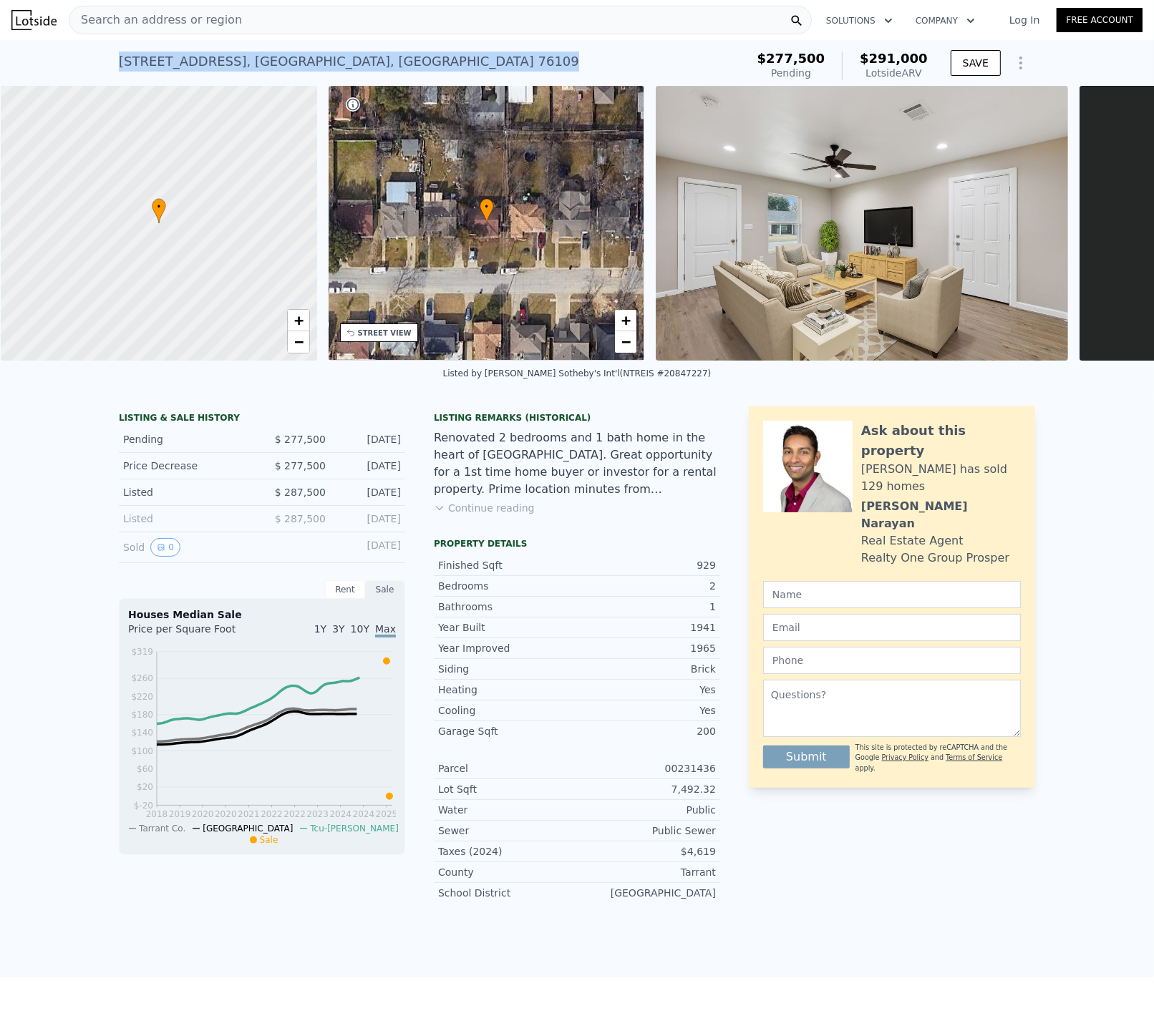
scroll to position [0, 264]
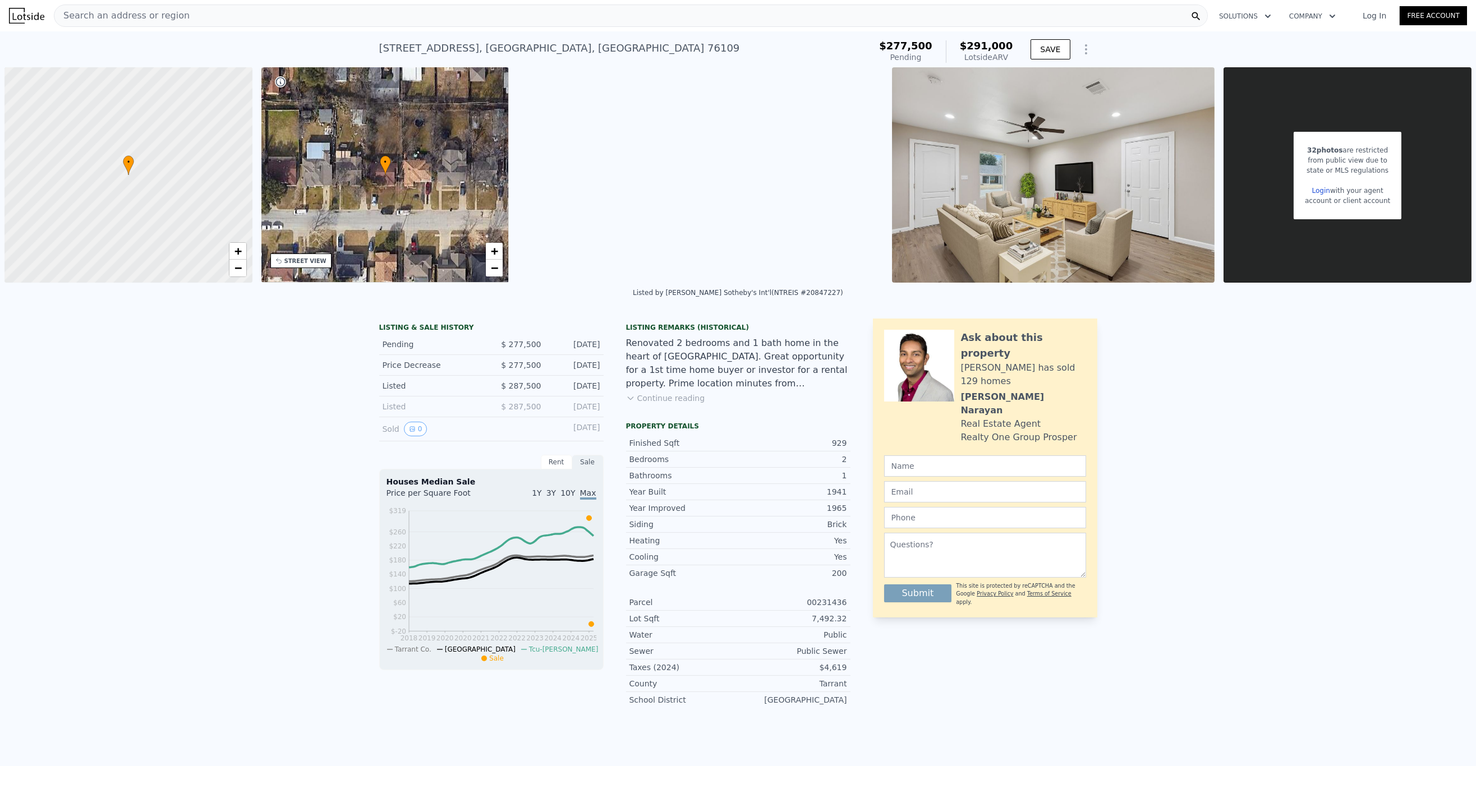
click at [105, 18] on span "Search an address or region" at bounding box center [122, 15] width 135 height 13
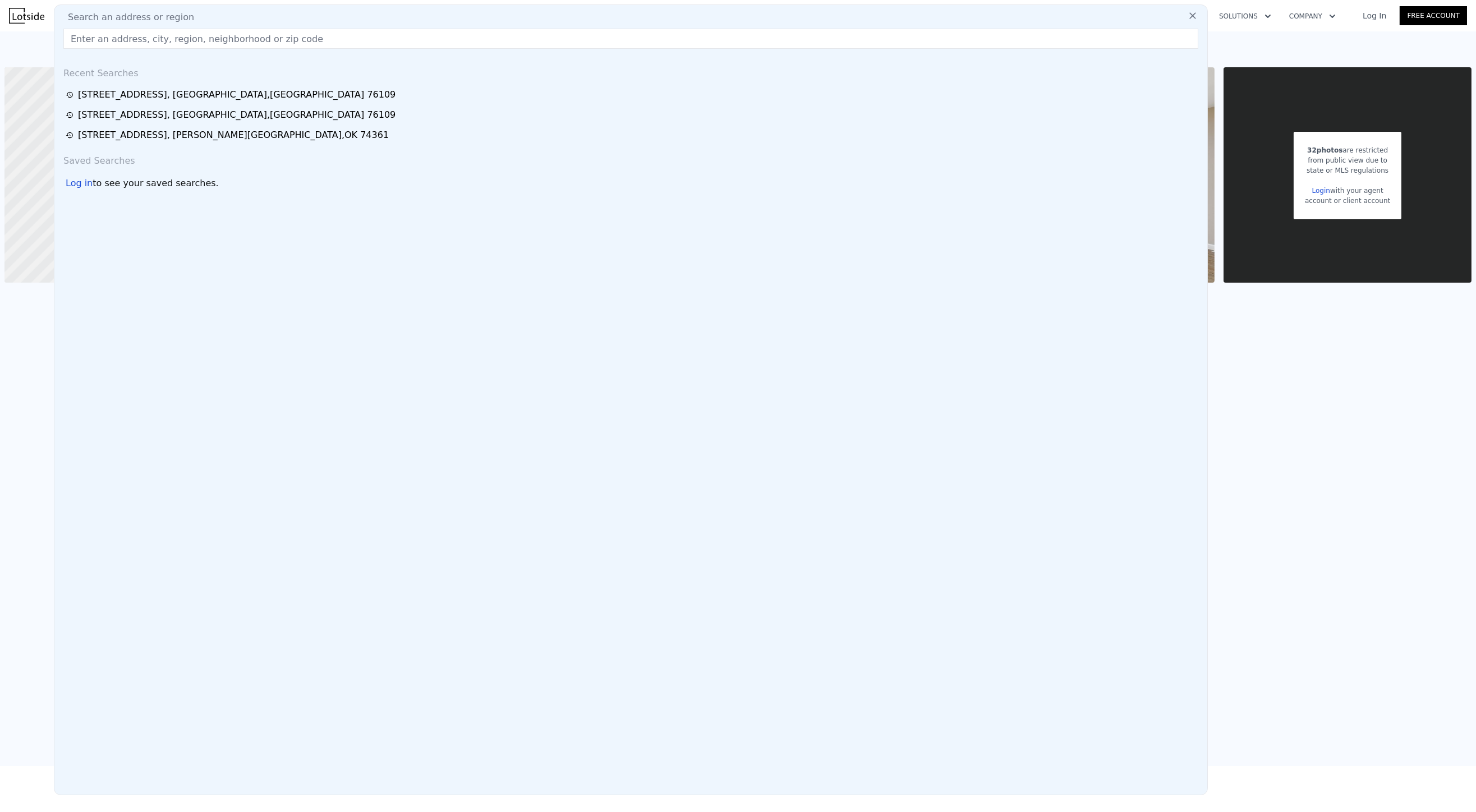
drag, startPoint x: 118, startPoint y: 40, endPoint x: 337, endPoint y: 37, distance: 219.0
click at [337, 34] on input "text" at bounding box center [631, 38] width 1135 height 20
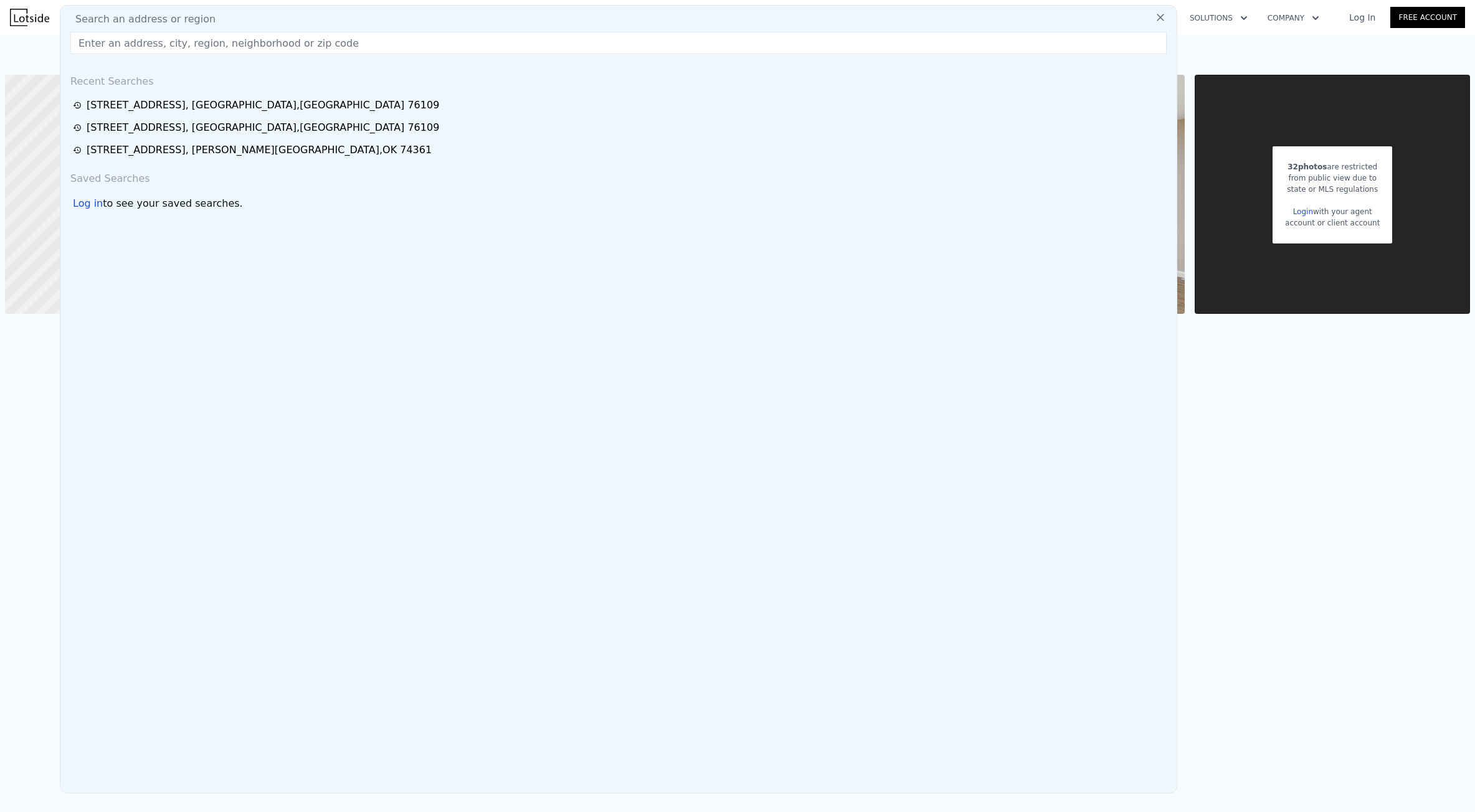
paste input "[STREET_ADDRESS]"
type input "[STREET_ADDRESS]"
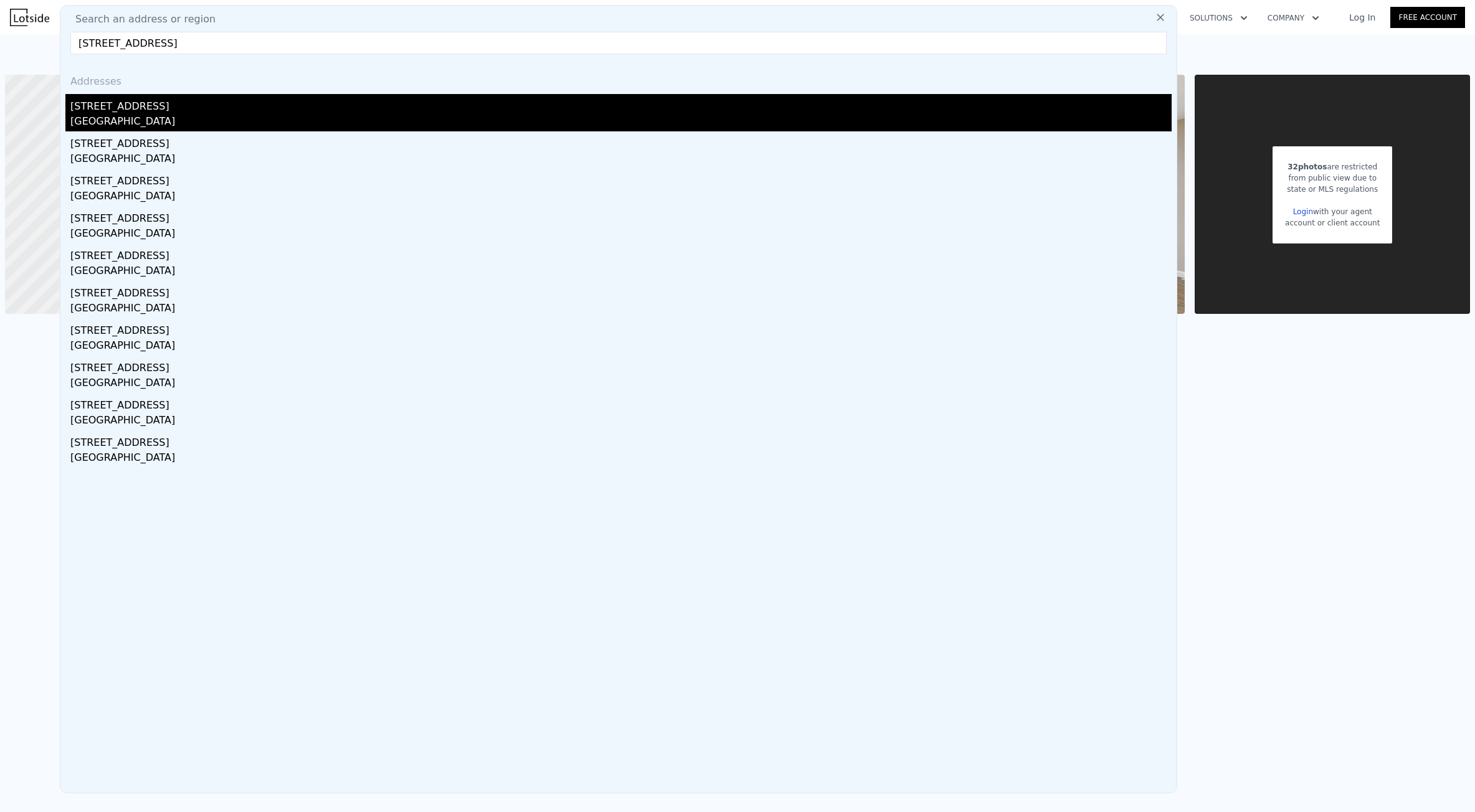
click at [132, 105] on div "[STREET_ADDRESS]" at bounding box center [621, 104] width 1101 height 20
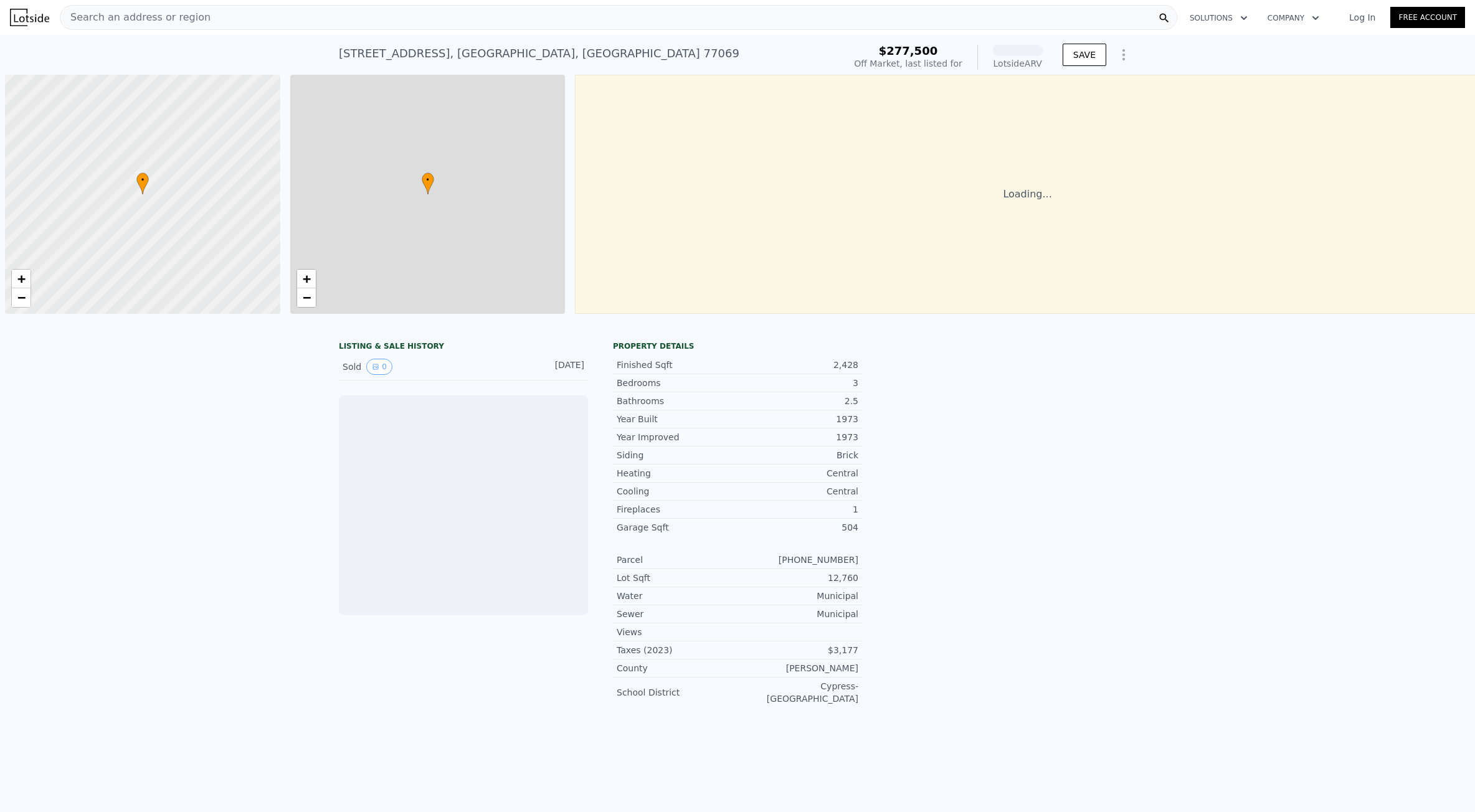
scroll to position [0, 5]
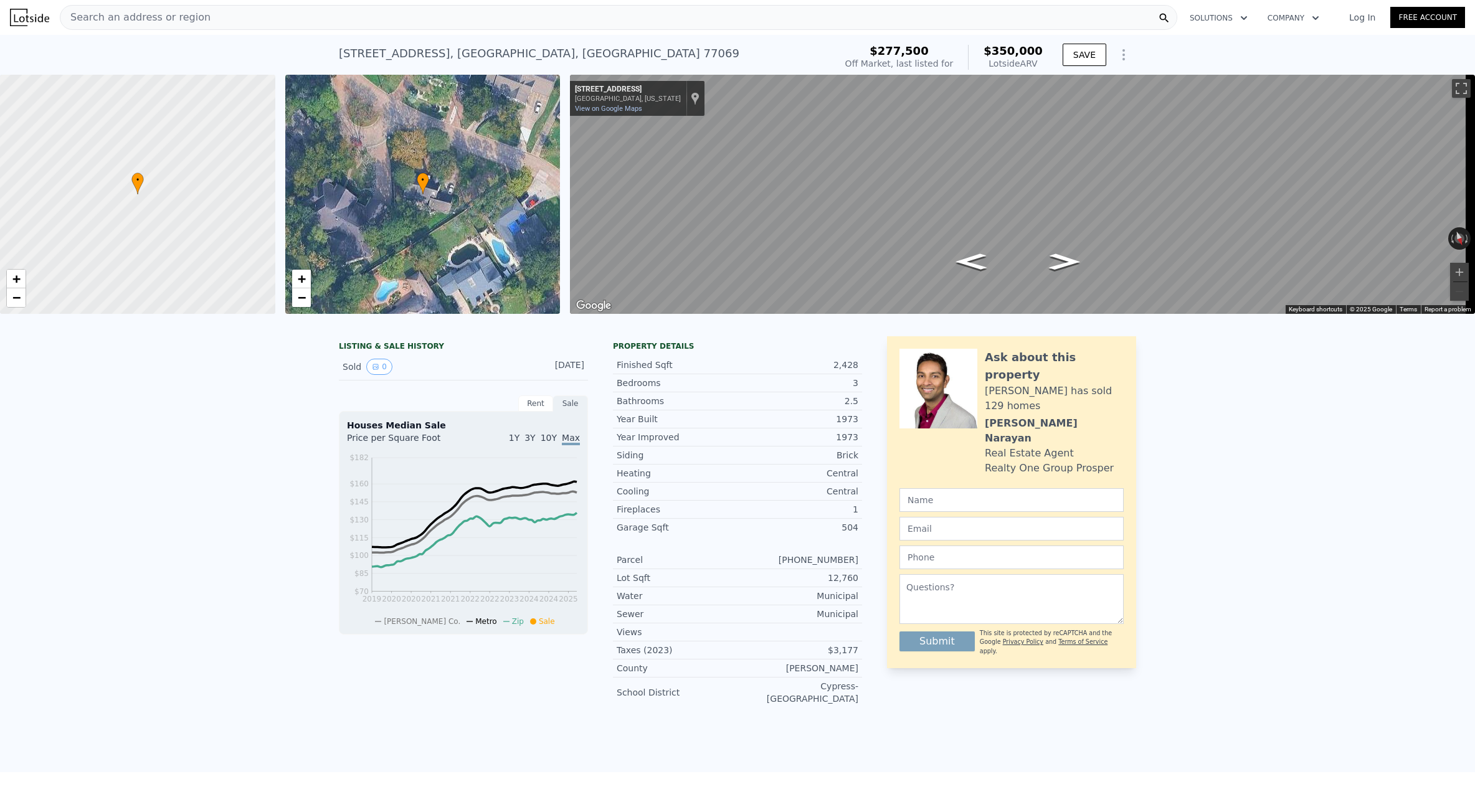
click at [221, 27] on div "Search an address or region" at bounding box center [618, 17] width 1117 height 25
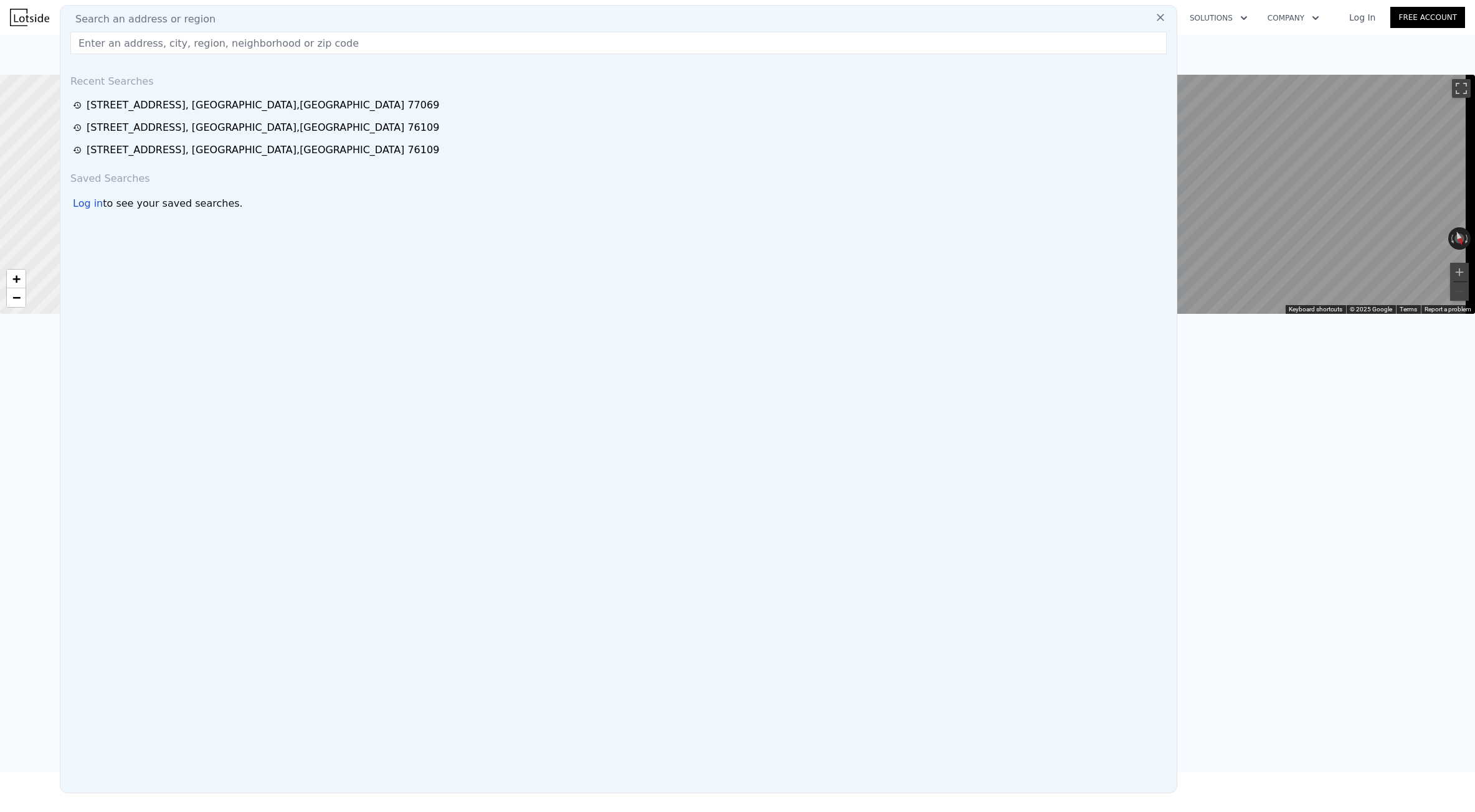
click at [212, 49] on input "text" at bounding box center [619, 43] width 1096 height 23
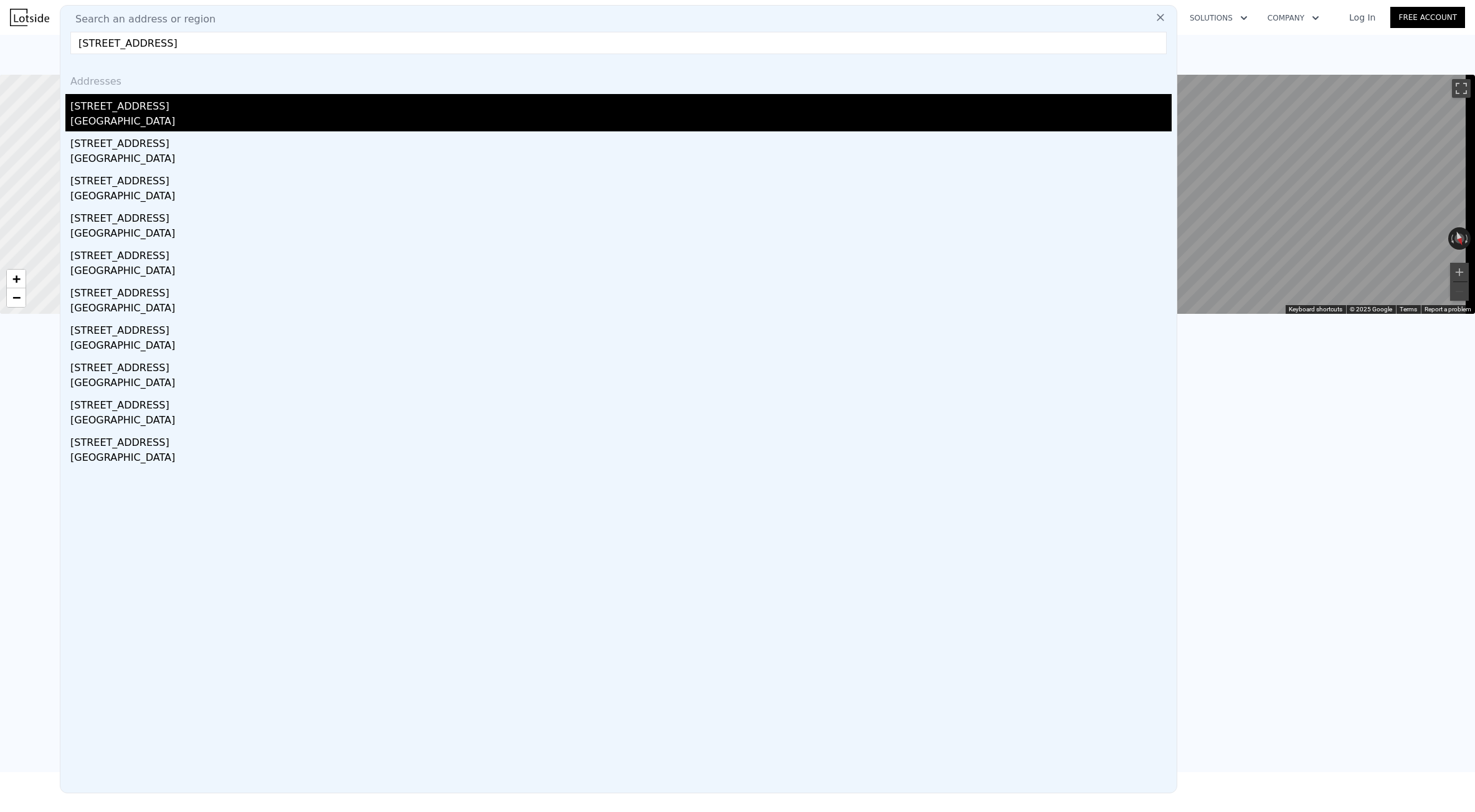
type input "[STREET_ADDRESS]"
click at [137, 102] on div "[STREET_ADDRESS]" at bounding box center [621, 104] width 1101 height 20
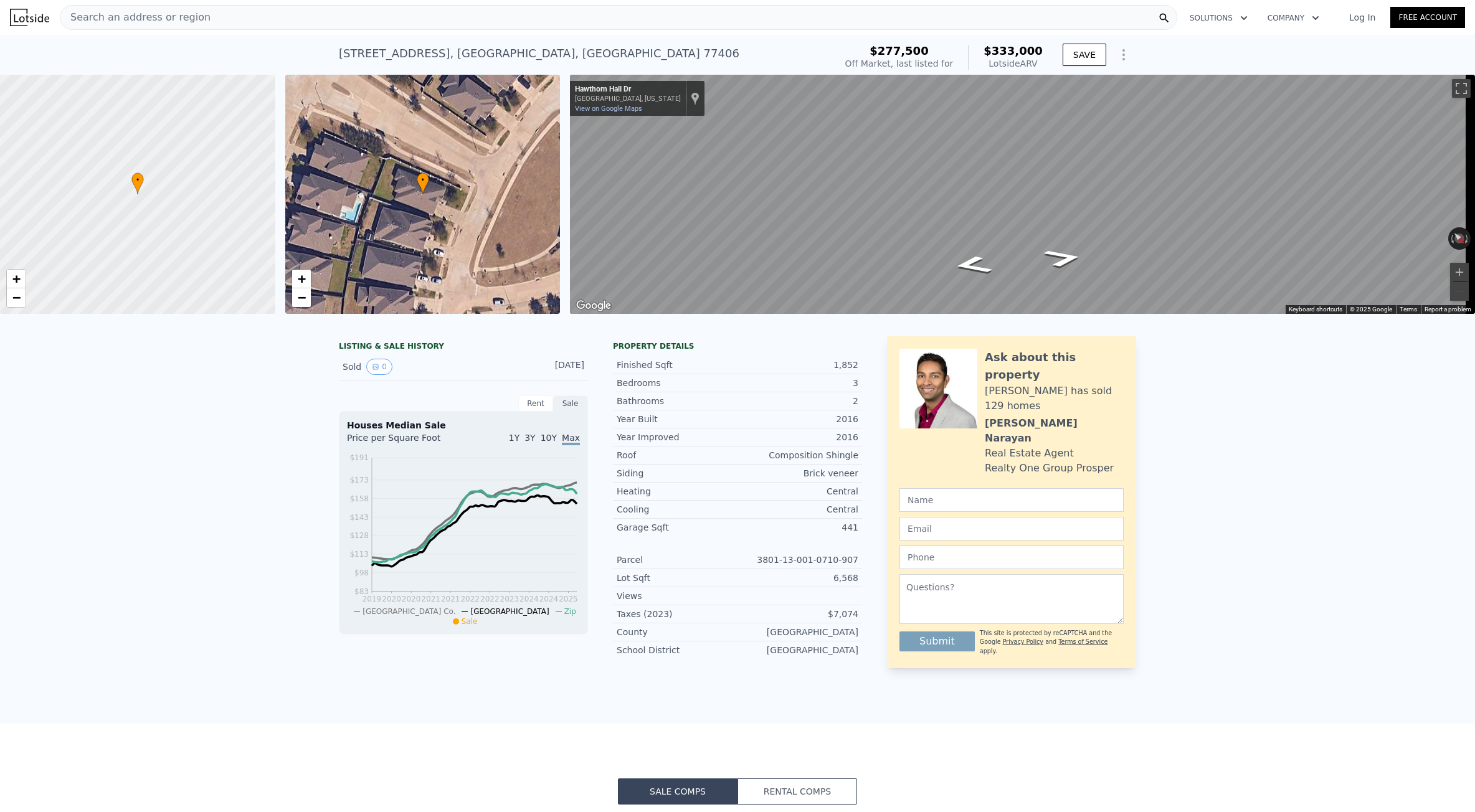
click at [137, 23] on span "Search an address or region" at bounding box center [135, 17] width 150 height 15
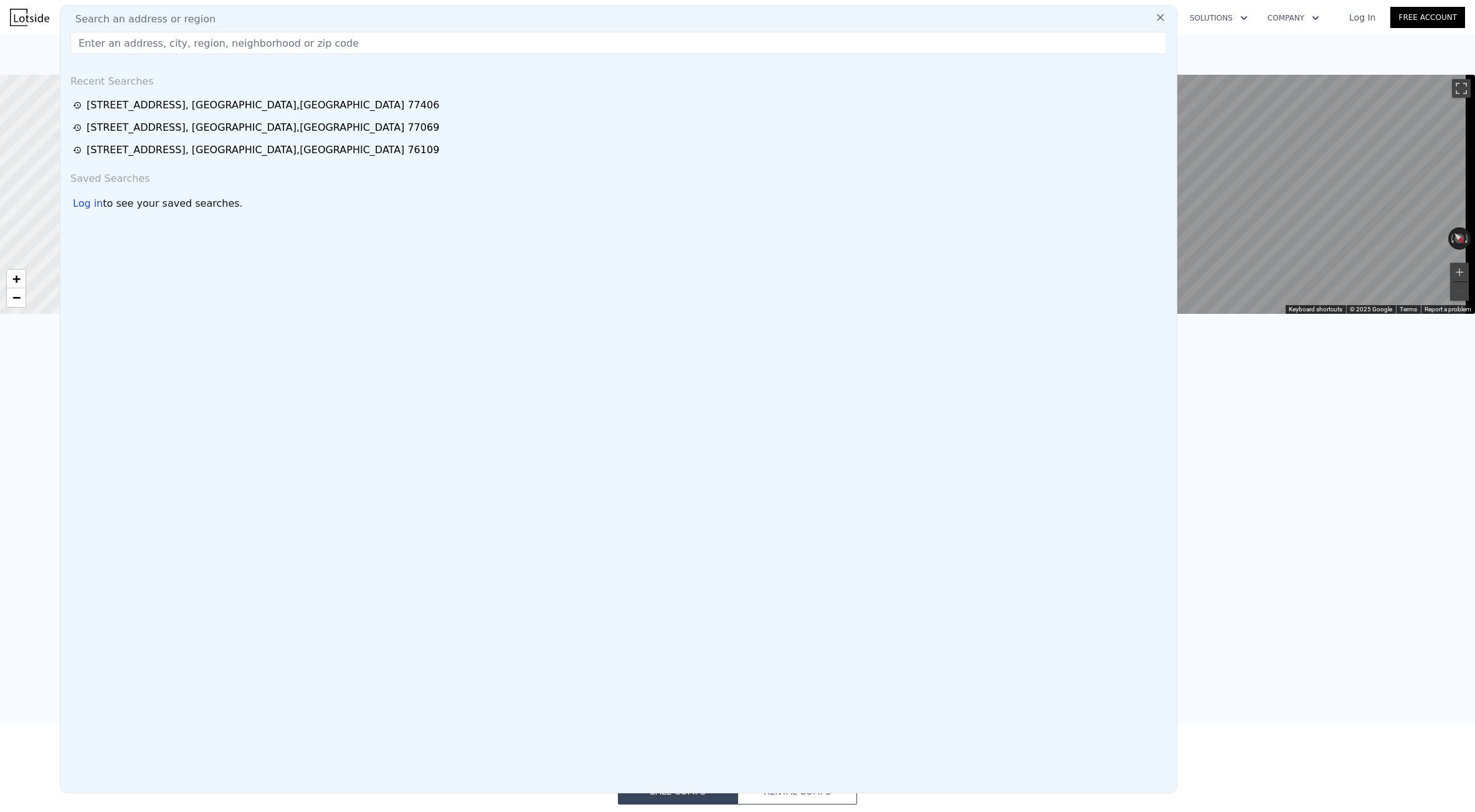
click at [135, 60] on div "Search an address or region Recent Searches [STREET_ADDRESS] [STREET_ADDRESS] […" at bounding box center [618, 399] width 1117 height 788
click at [141, 31] on div "Search an address or region Recent Searches [STREET_ADDRESS] [STREET_ADDRESS] […" at bounding box center [618, 399] width 1117 height 788
click at [142, 43] on input "text" at bounding box center [619, 43] width 1096 height 23
paste input "[STREET_ADDRESS]"
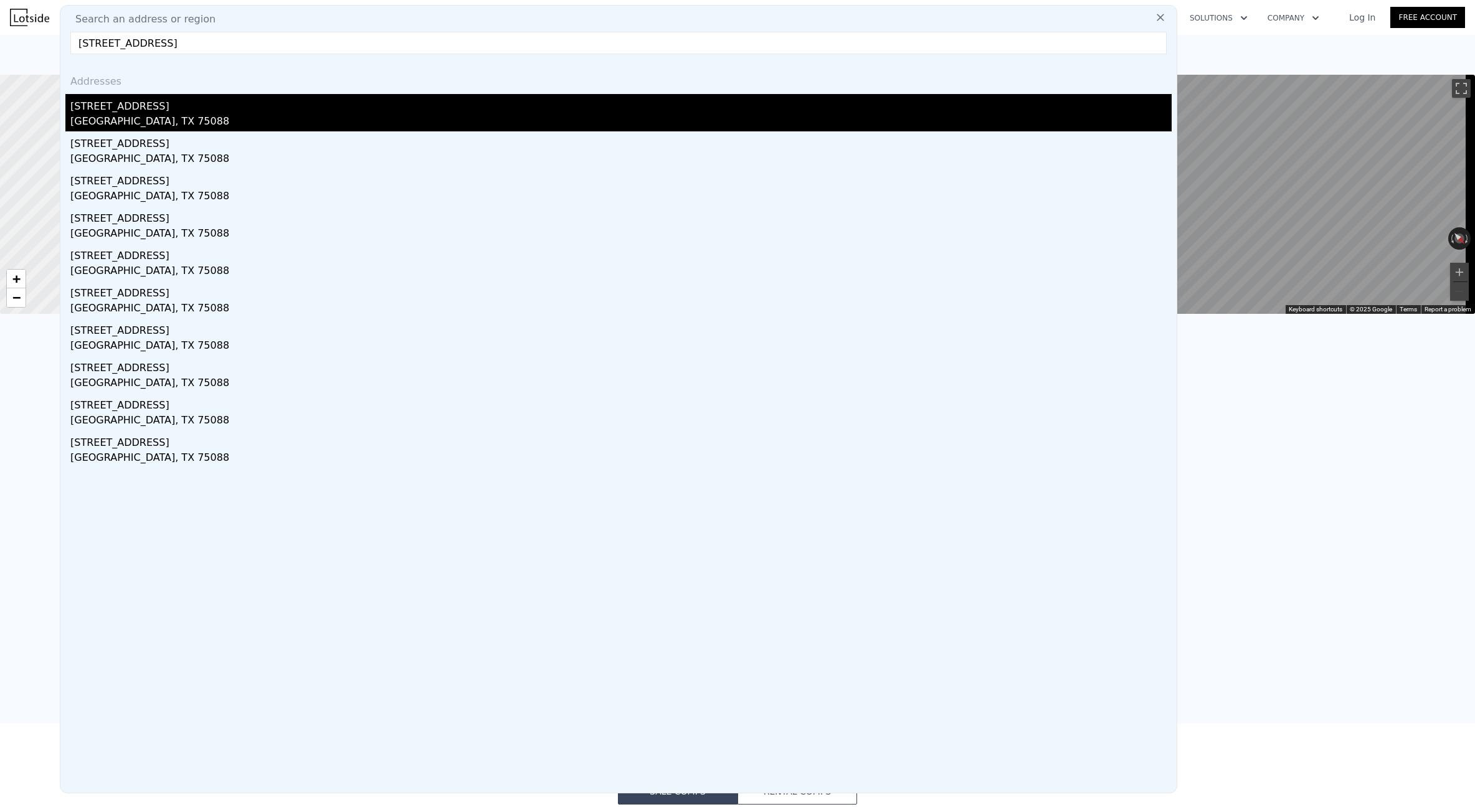
type input "[STREET_ADDRESS]"
click at [168, 111] on div "[STREET_ADDRESS]" at bounding box center [621, 104] width 1101 height 20
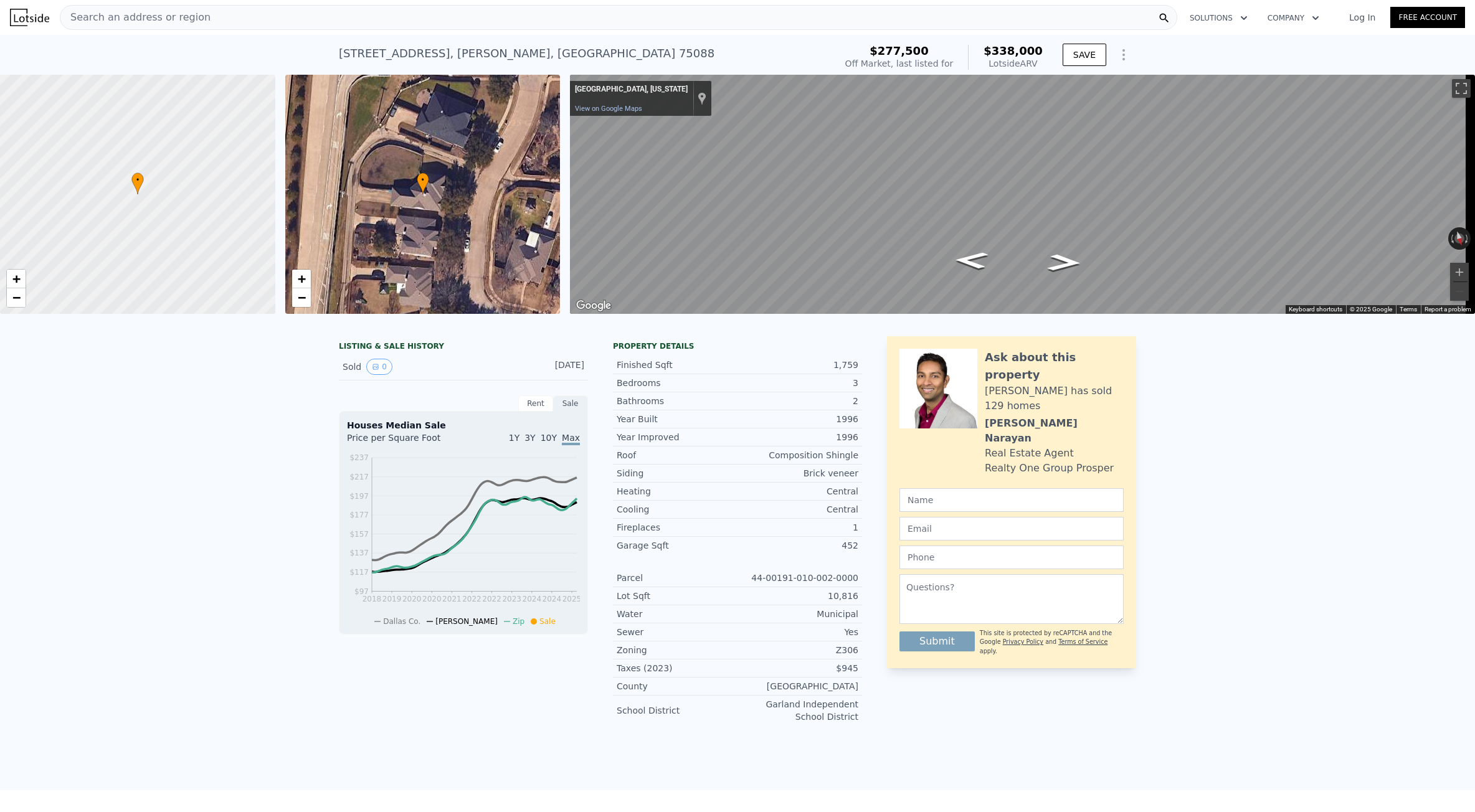
click at [106, 18] on span "Search an address or region" at bounding box center [135, 17] width 150 height 15
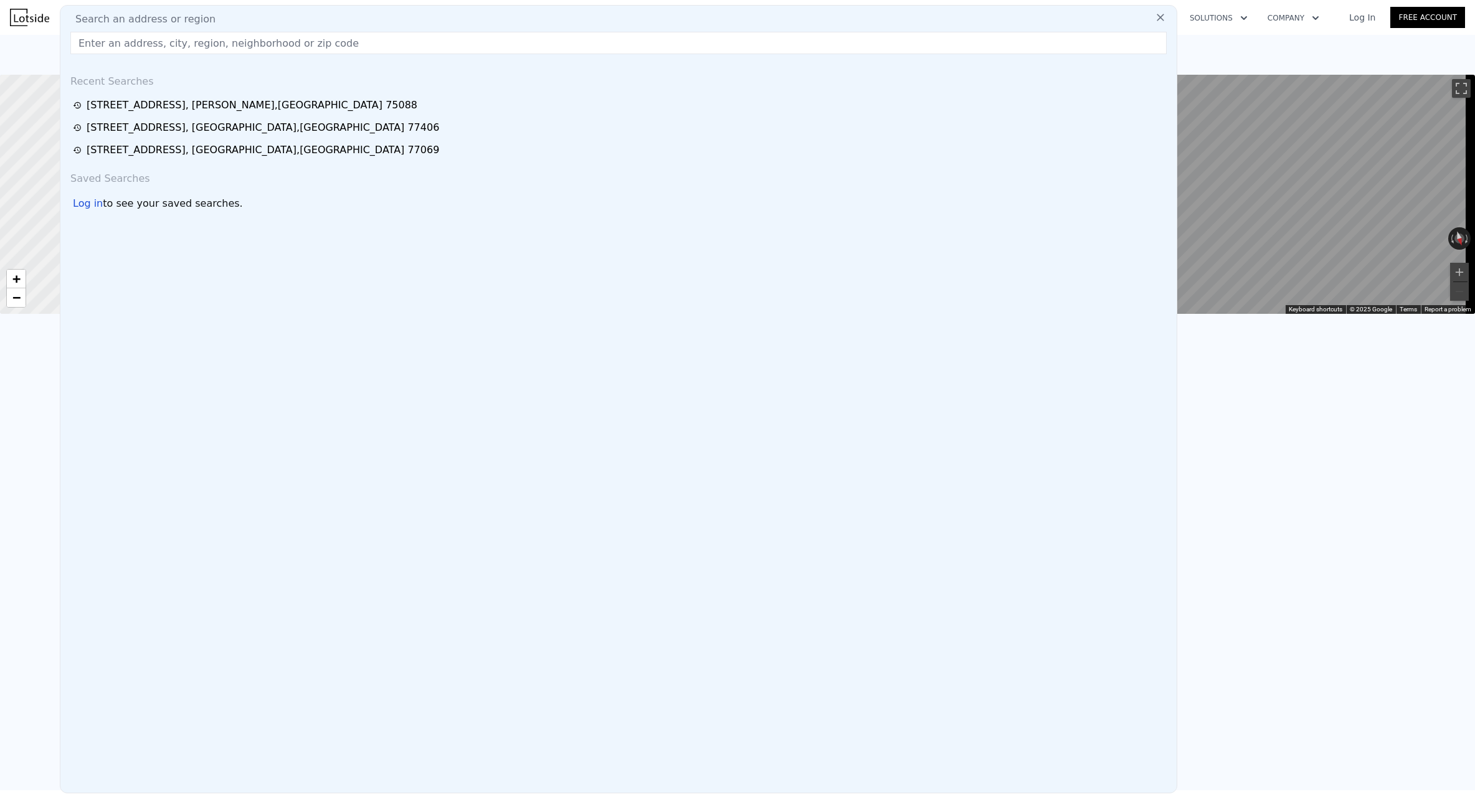
click at [119, 49] on input "text" at bounding box center [619, 43] width 1096 height 23
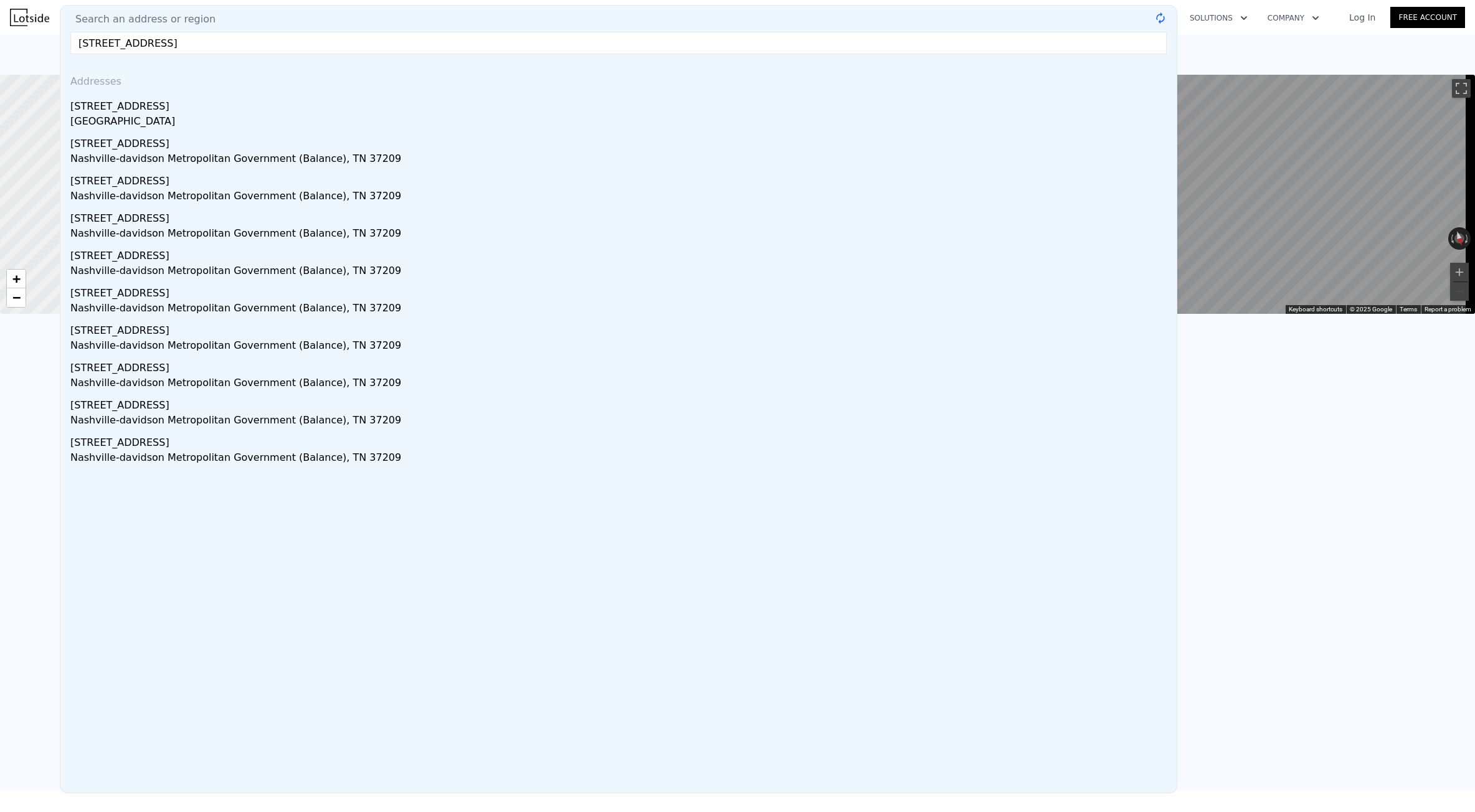
click at [255, 44] on input "[STREET_ADDRESS]" at bounding box center [619, 43] width 1096 height 23
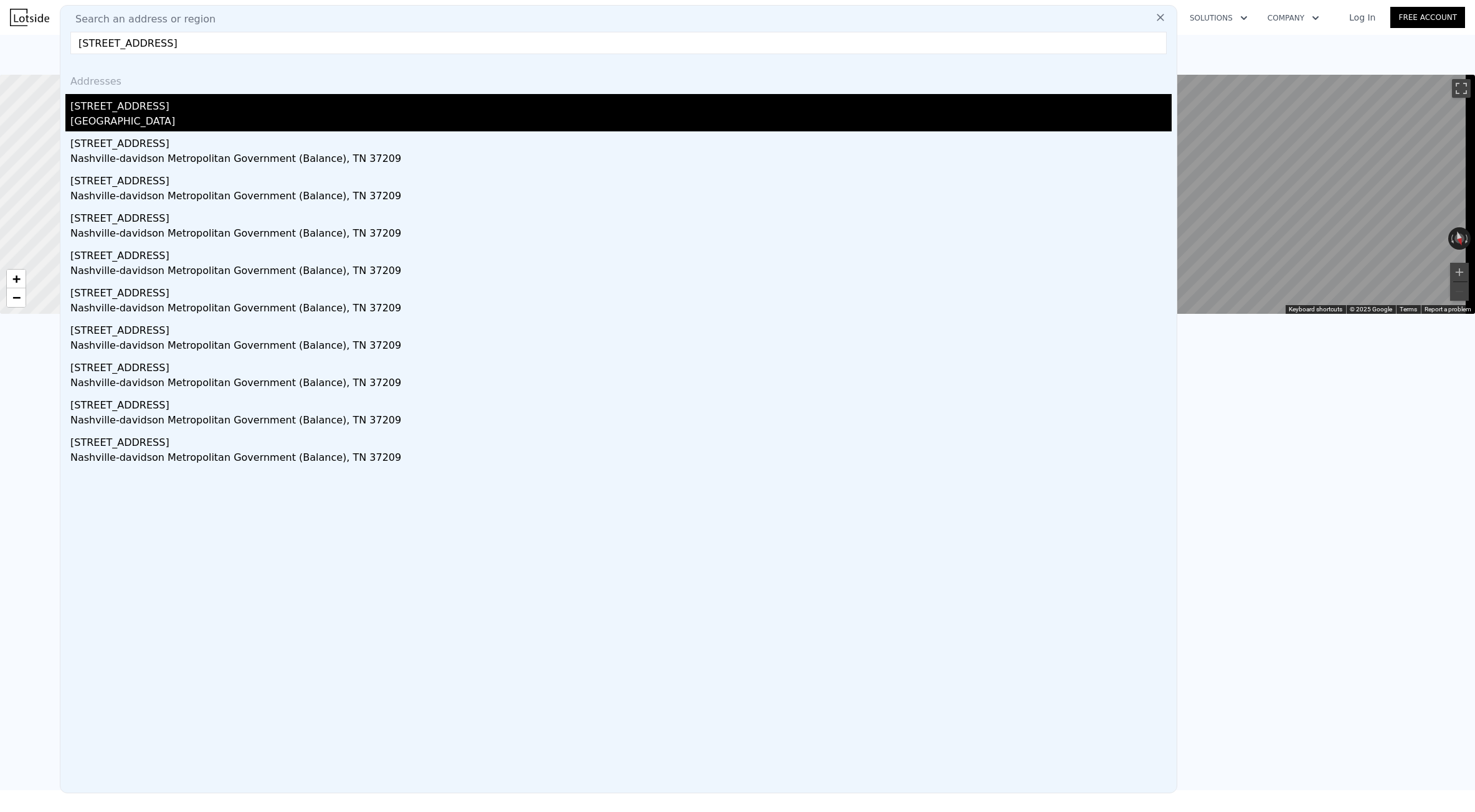
type input "[STREET_ADDRESS]"
click at [146, 114] on div "[GEOGRAPHIC_DATA]" at bounding box center [621, 122] width 1101 height 17
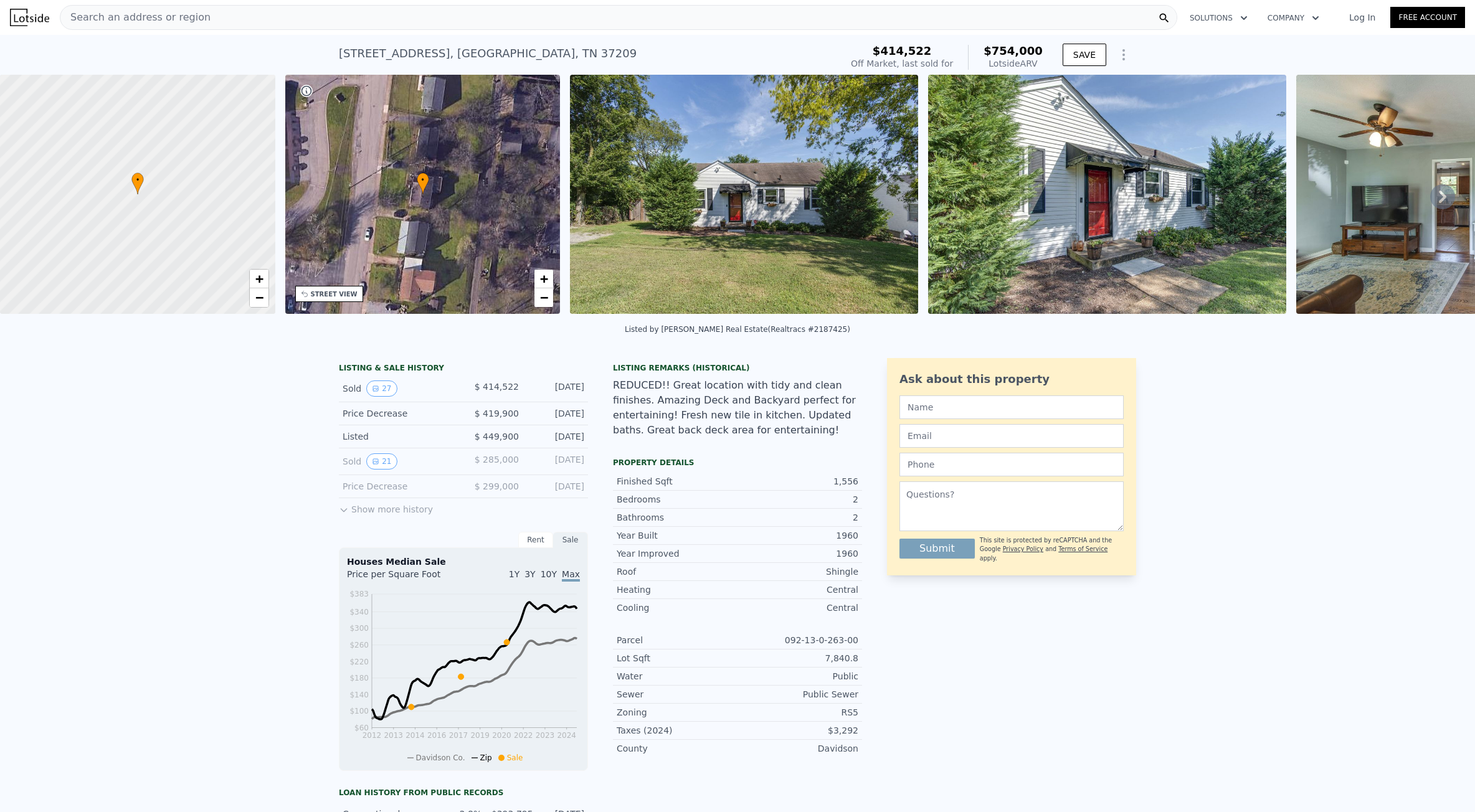
click at [390, 52] on div "[STREET_ADDRESS]" at bounding box center [488, 53] width 298 height 17
copy div "[STREET_ADDRESS] Sold [DATE] for $414,522 (~ARV $754k )"
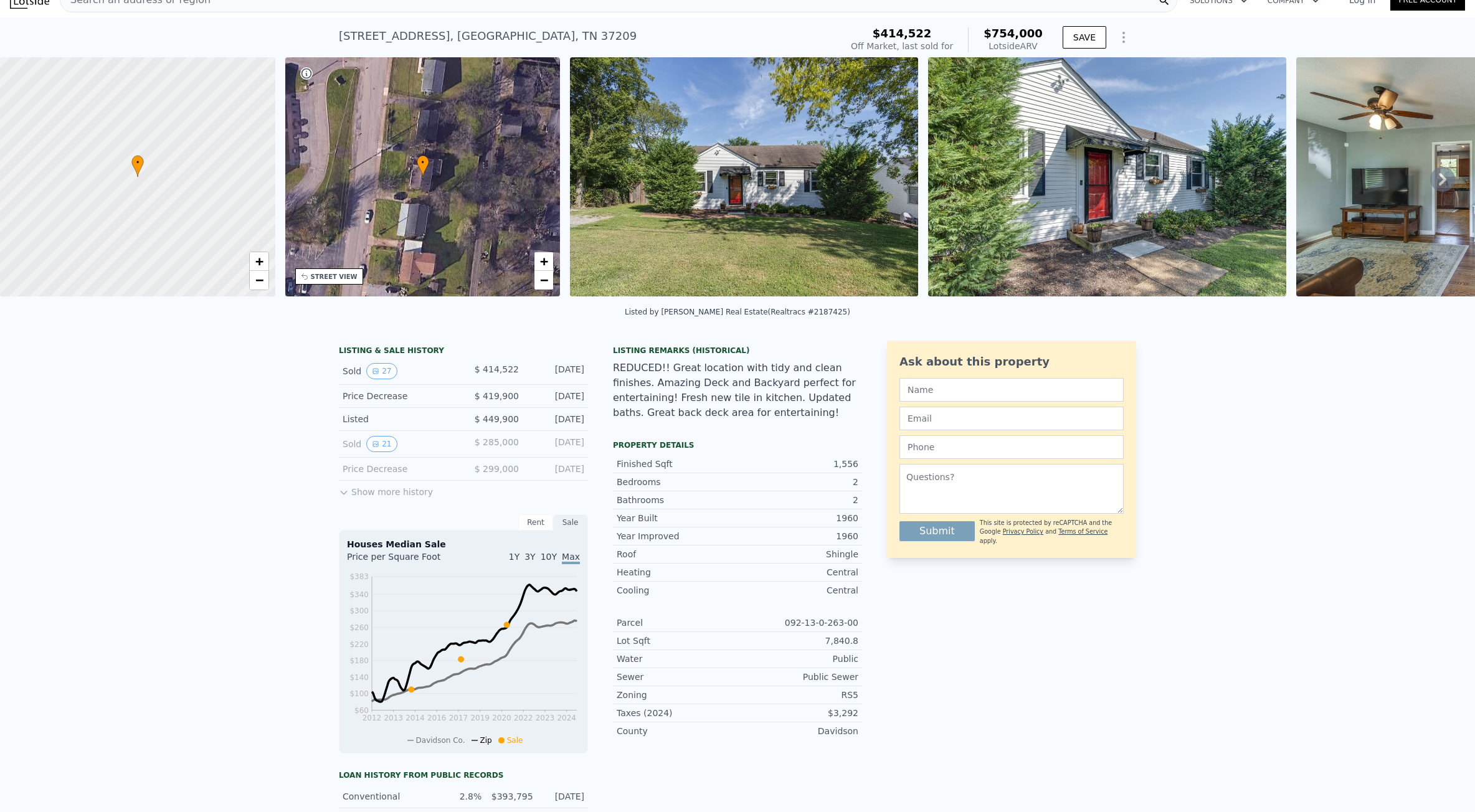
scroll to position [5, 0]
